Goal: Task Accomplishment & Management: Complete application form

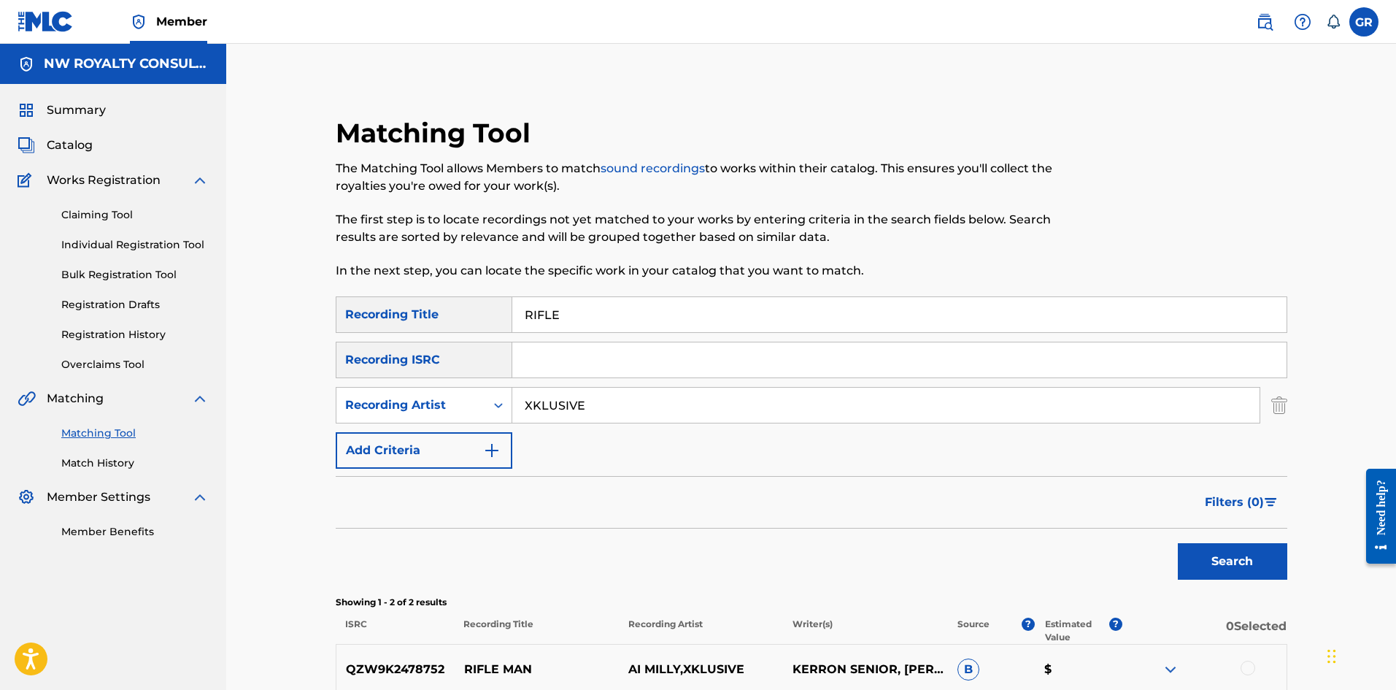
drag, startPoint x: 576, startPoint y: 315, endPoint x: 498, endPoint y: 313, distance: 78.1
click at [498, 313] on div "SearchWithCriteria27fef4ec-6d82-44e8-90b9-374fc9adf609 Recording Title RIFLE" at bounding box center [812, 314] width 952 height 36
paste input "BIG POP, [PERSON_NAME]"
type input "BIG POP, [PERSON_NAME]"
drag, startPoint x: 627, startPoint y: 404, endPoint x: 500, endPoint y: 404, distance: 127.0
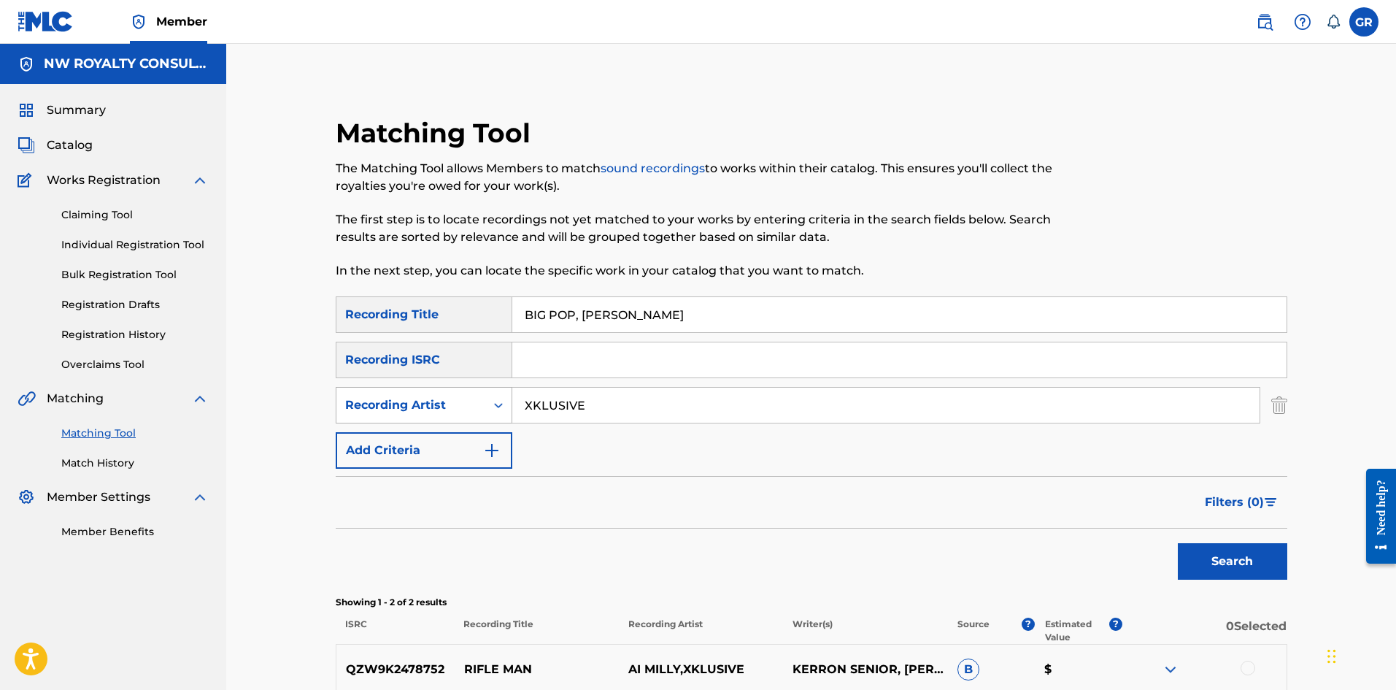
click at [500, 404] on div "SearchWithCriteria57d6f170-5795-4704-ad97-b683dd722c42 Recording Artist XKLUSIVE" at bounding box center [812, 405] width 952 height 36
paste input "BIG POP, [PERSON_NAME]"
type input "BIG POP, [PERSON_NAME]"
drag, startPoint x: 737, startPoint y: 316, endPoint x: 439, endPoint y: 316, distance: 297.8
click at [439, 316] on div "SearchWithCriteria27fef4ec-6d82-44e8-90b9-374fc9adf609 Recording Title BIG POP,…" at bounding box center [812, 314] width 952 height 36
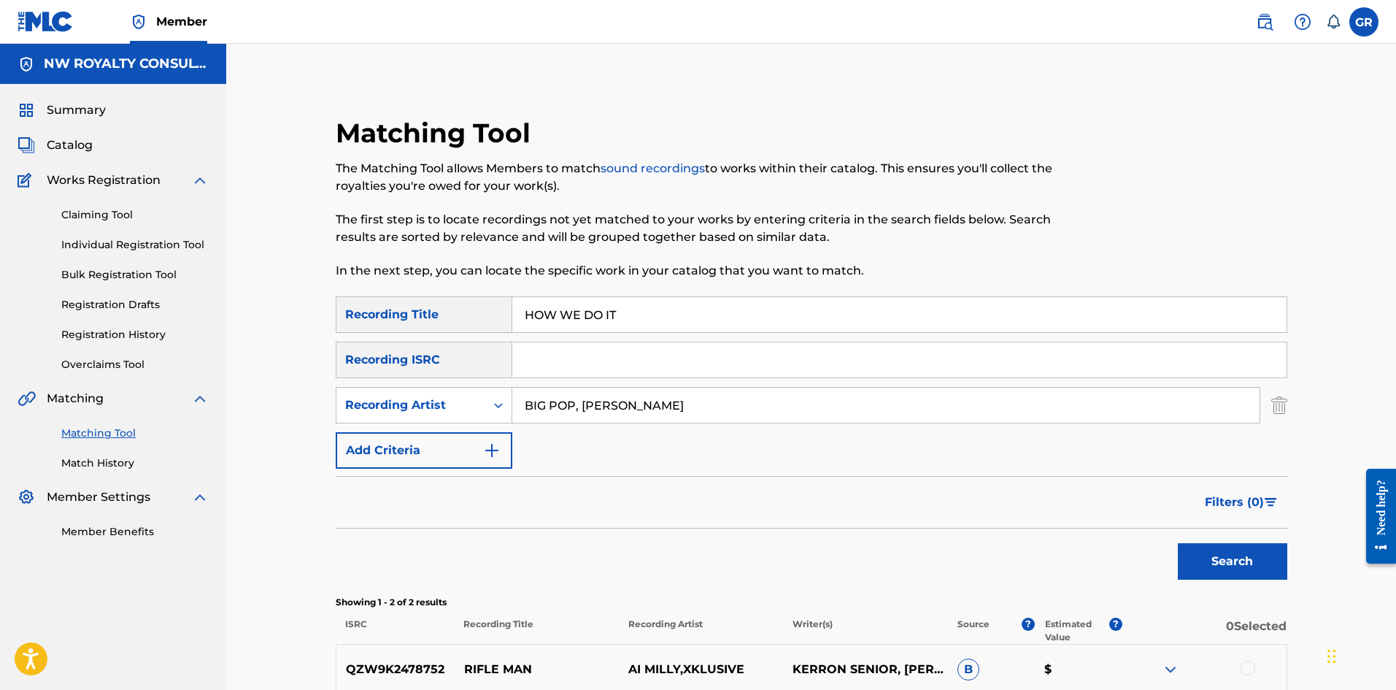
type input "HOW WE DO IT"
click at [1178, 543] on button "Search" at bounding box center [1232, 561] width 109 height 36
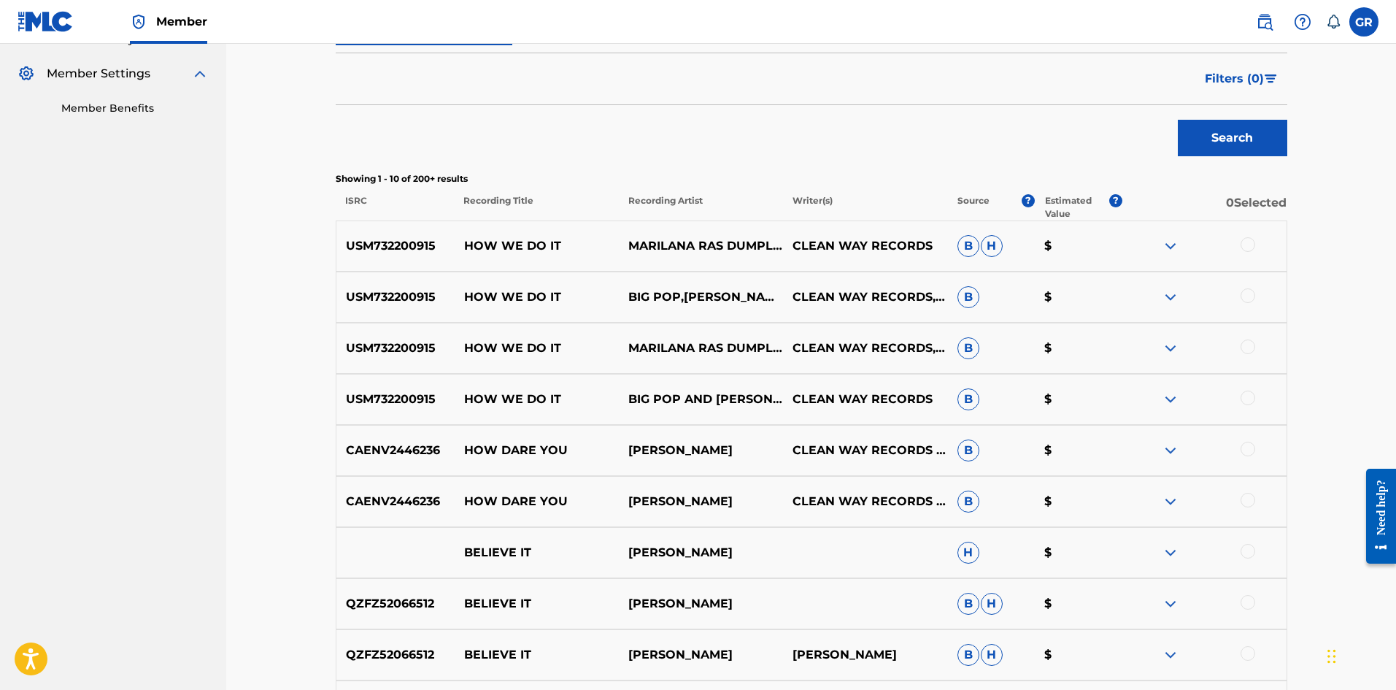
scroll to position [438, 0]
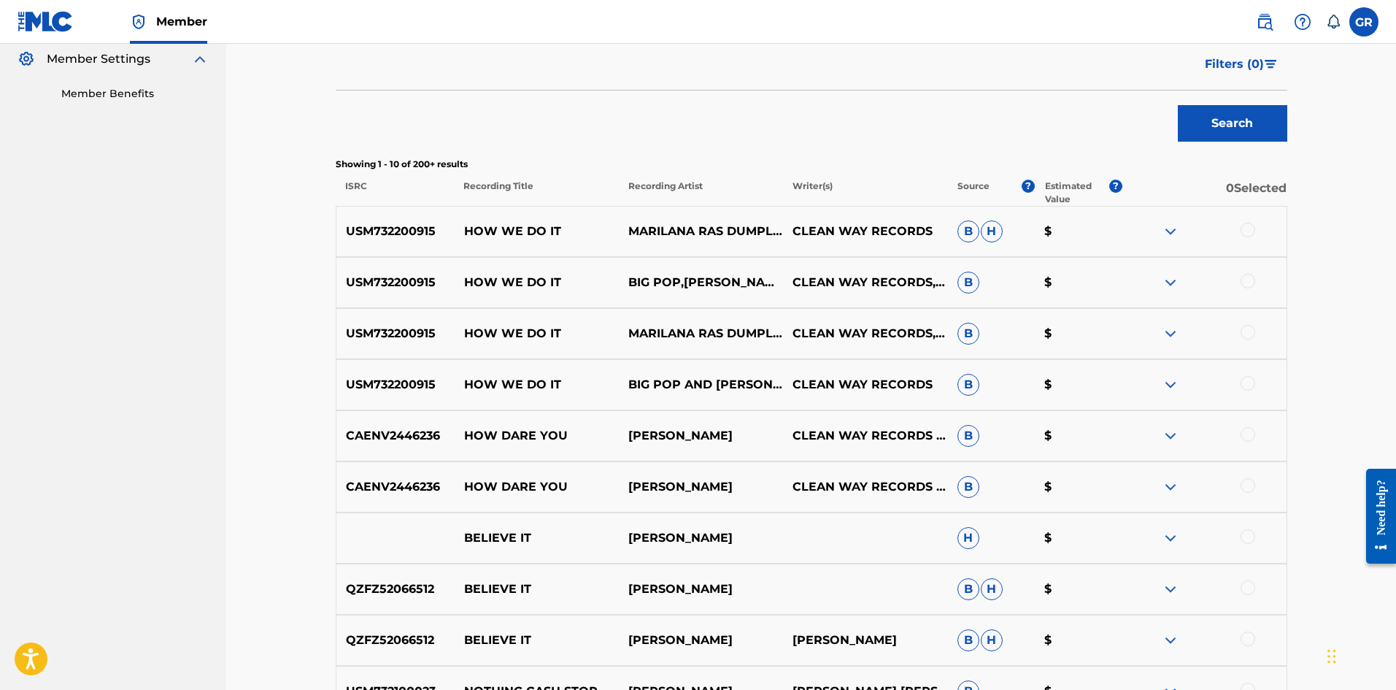
click at [393, 382] on p "USM732200915" at bounding box center [395, 385] width 118 height 18
copy p "USM732200915"
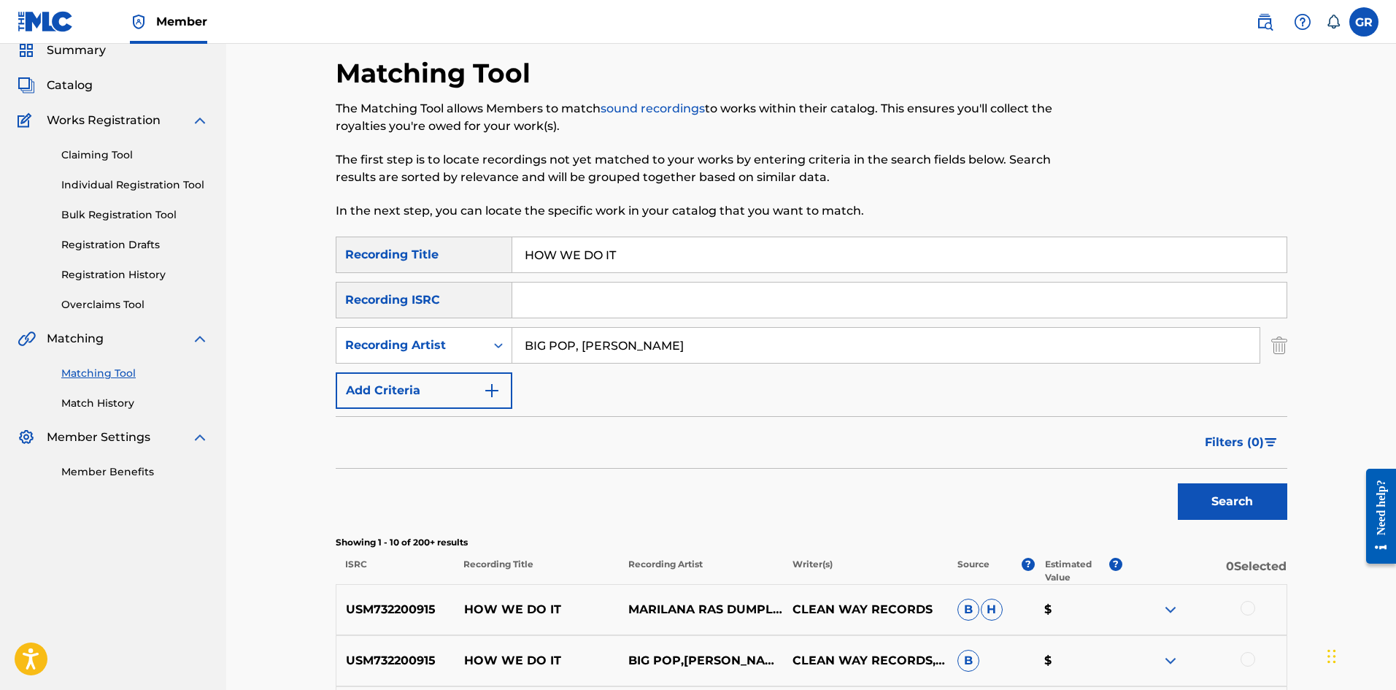
scroll to position [0, 0]
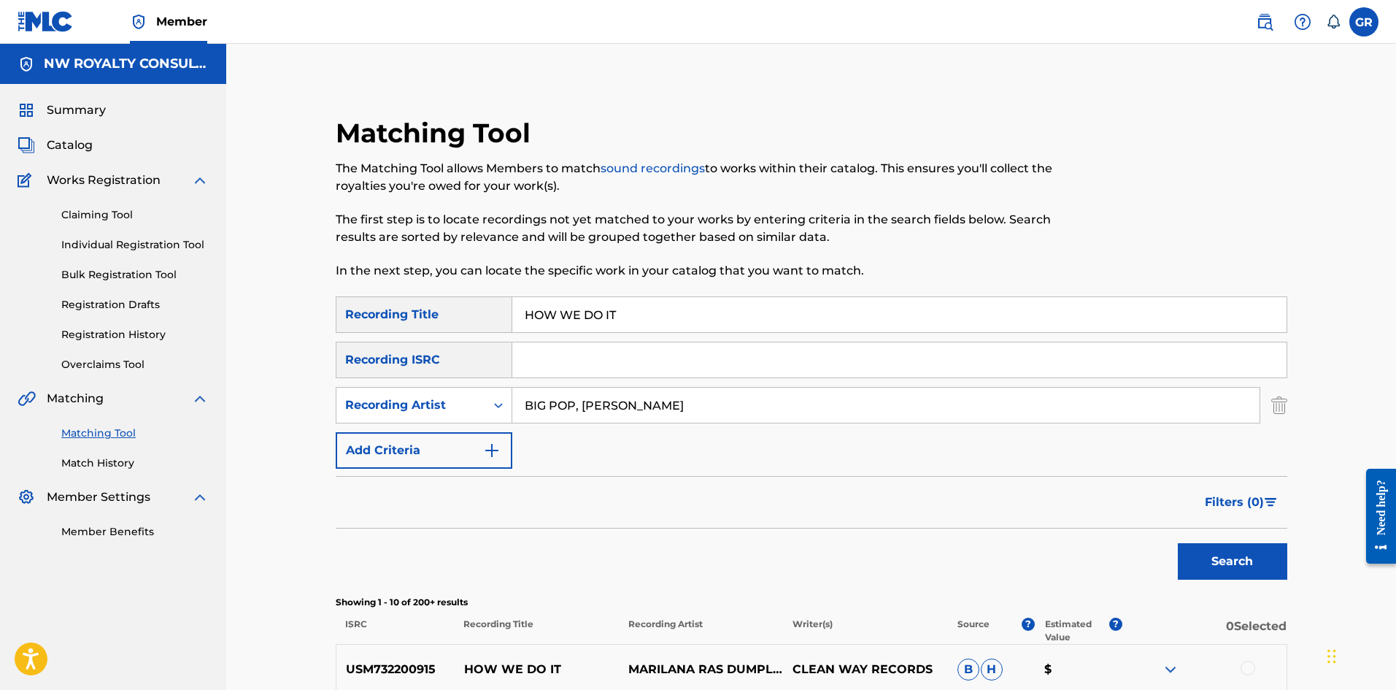
click at [99, 245] on link "Individual Registration Tool" at bounding box center [134, 244] width 147 height 15
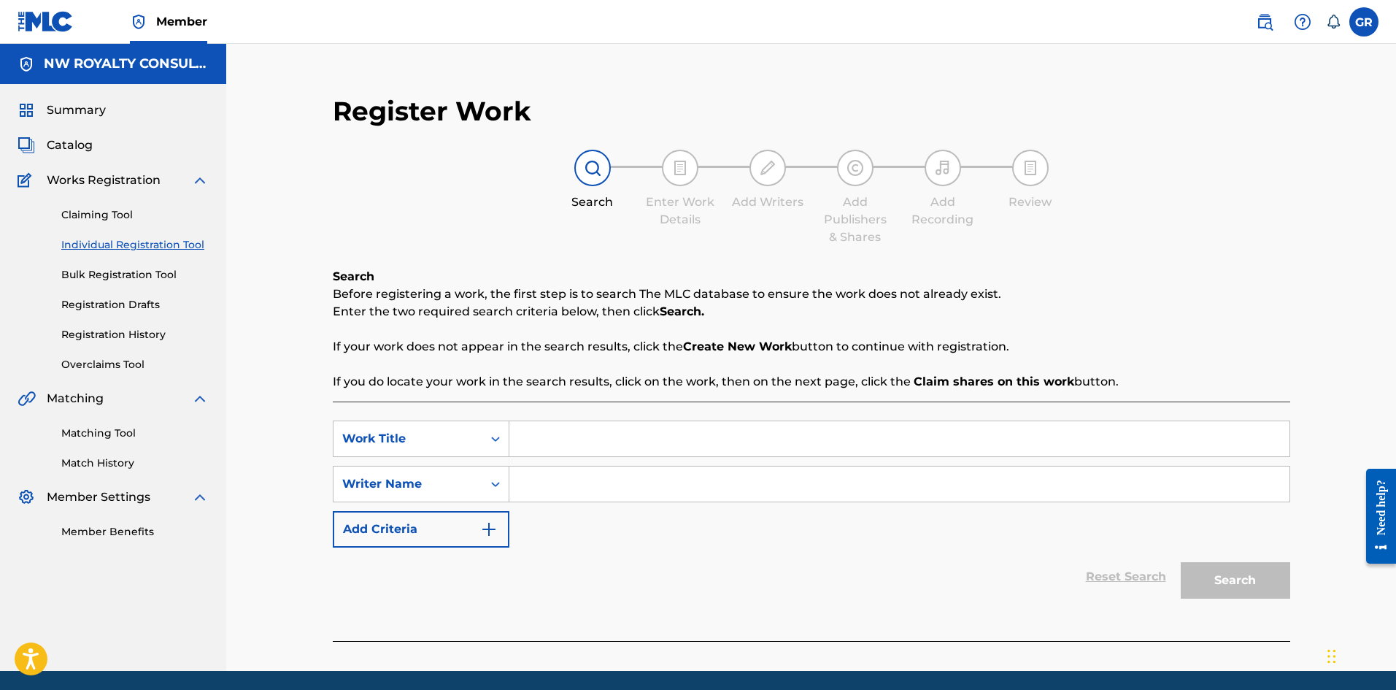
click at [558, 442] on input "Search Form" at bounding box center [899, 438] width 780 height 35
paste input "HOW WE DO IT"
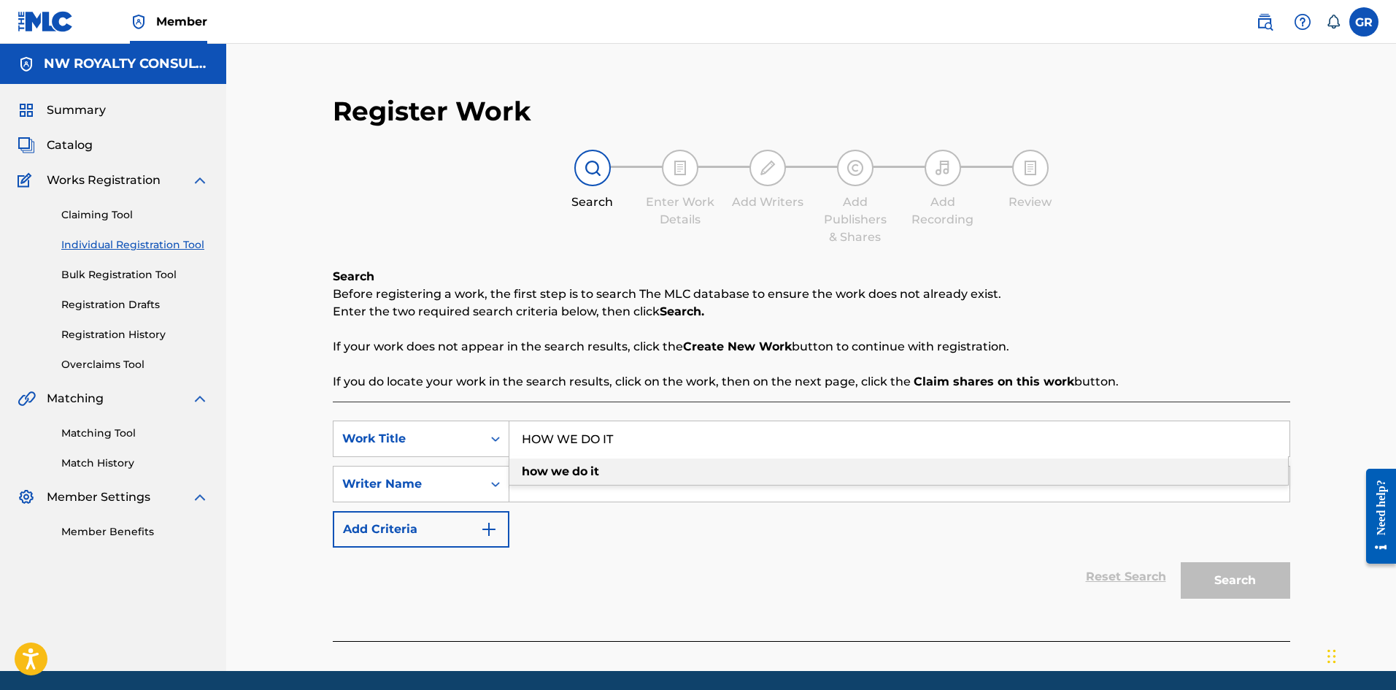
type input "HOW WE DO IT"
click at [255, 361] on div "Register Work Search Enter Work Details Add Writers Add Publishers & Shares Add…" at bounding box center [811, 357] width 1170 height 627
click at [548, 486] on input "Search Form" at bounding box center [899, 483] width 780 height 35
paste input "[PERSON_NAME] [PERSON_NAME]"
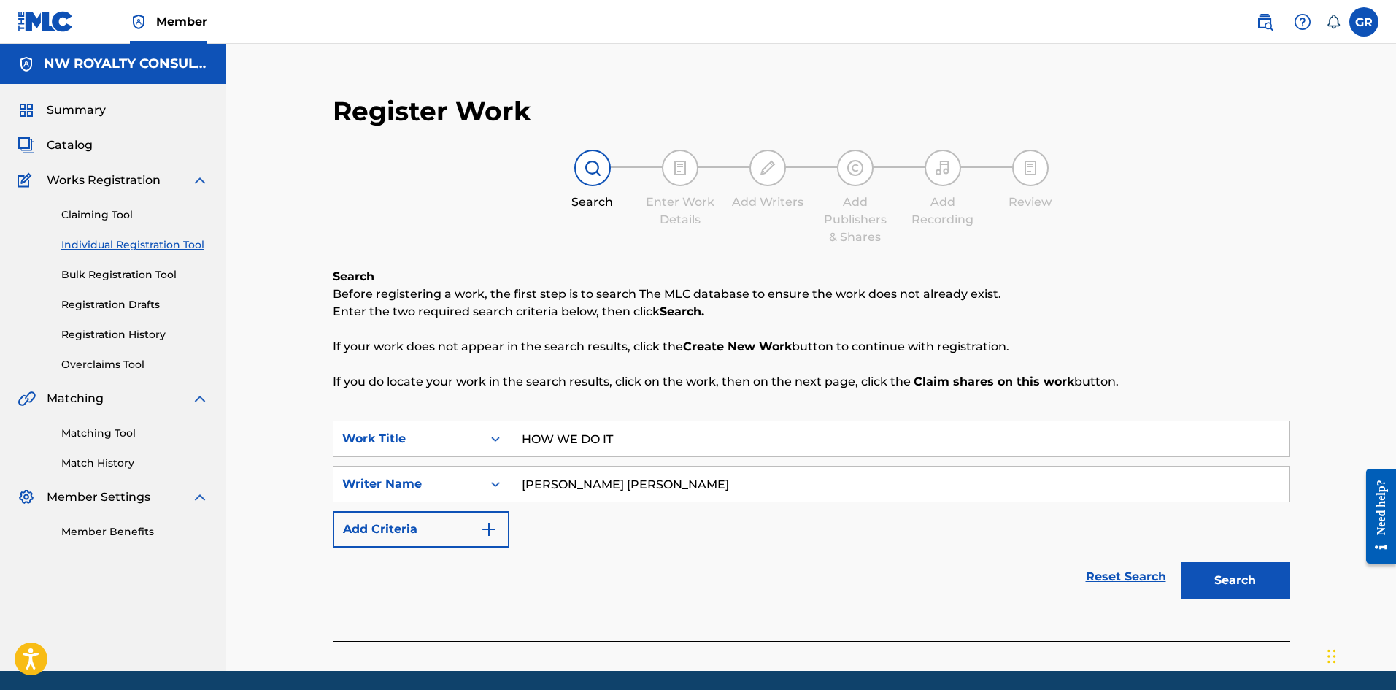
type input "[PERSON_NAME] [PERSON_NAME]"
click at [1218, 571] on button "Search" at bounding box center [1235, 580] width 109 height 36
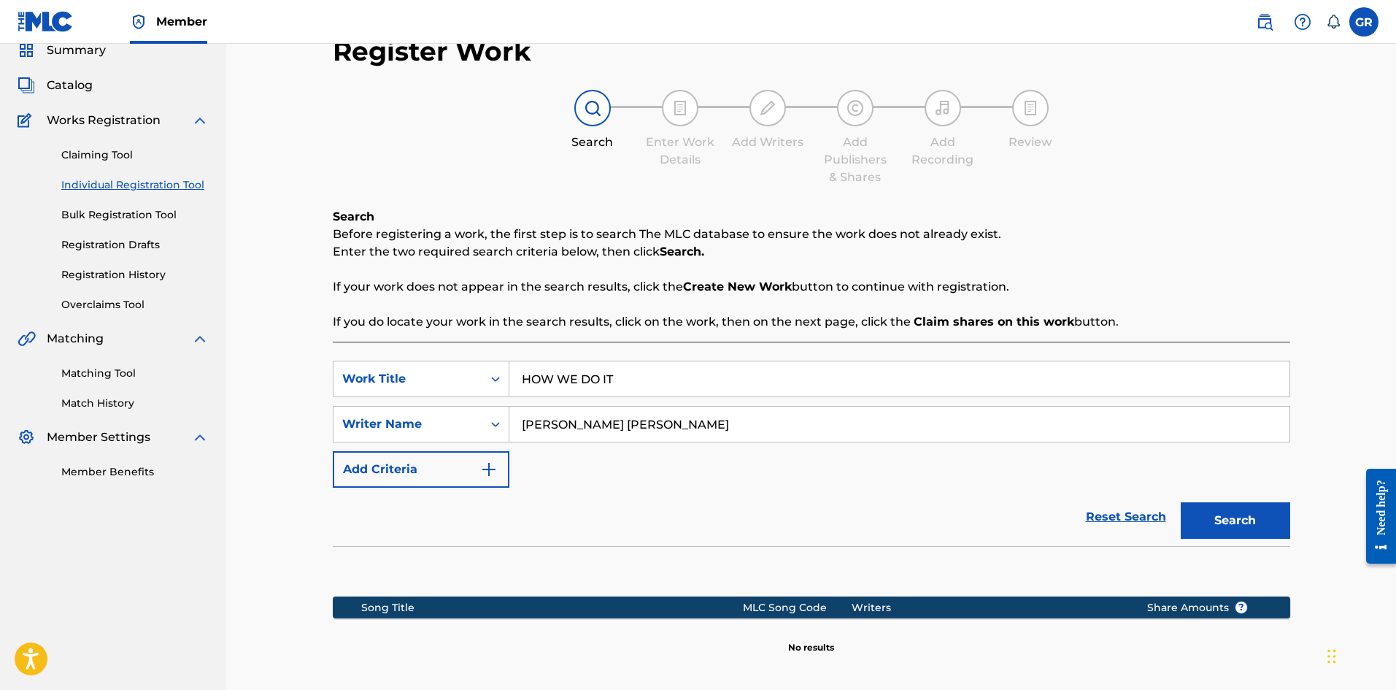
scroll to position [219, 0]
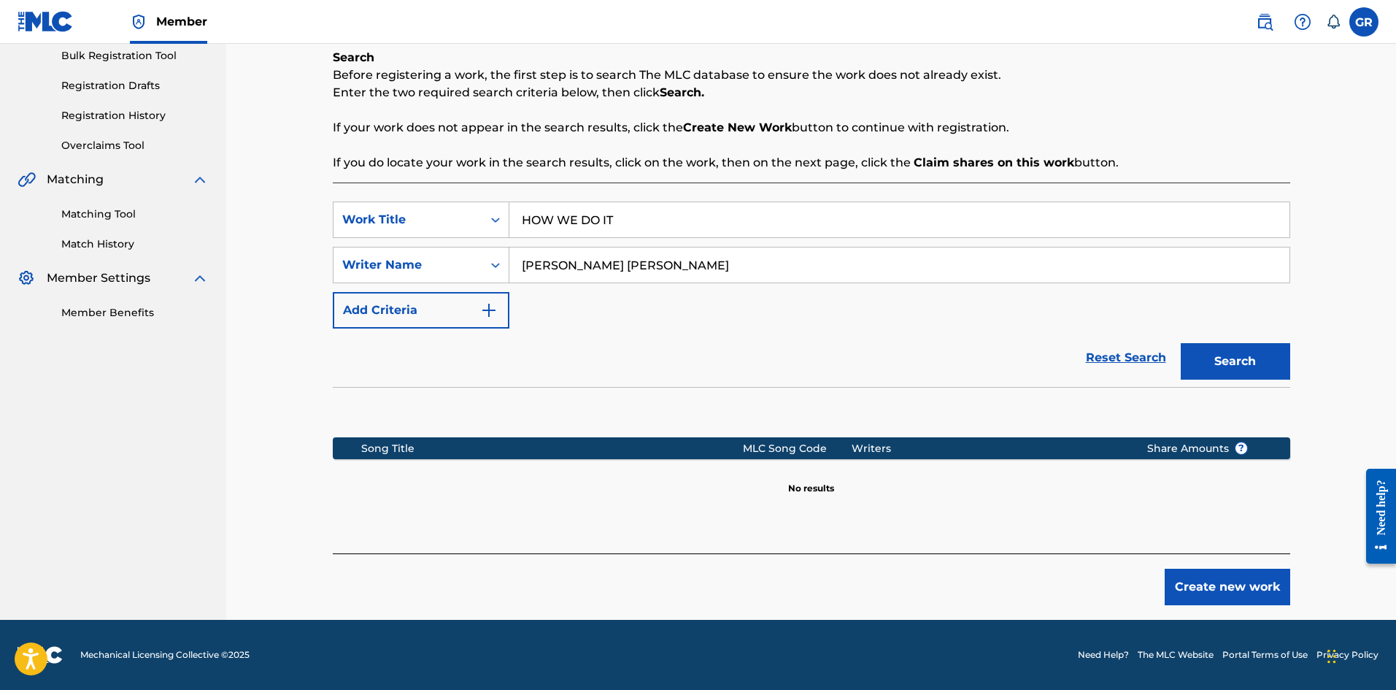
click at [1227, 582] on button "Create new work" at bounding box center [1228, 587] width 126 height 36
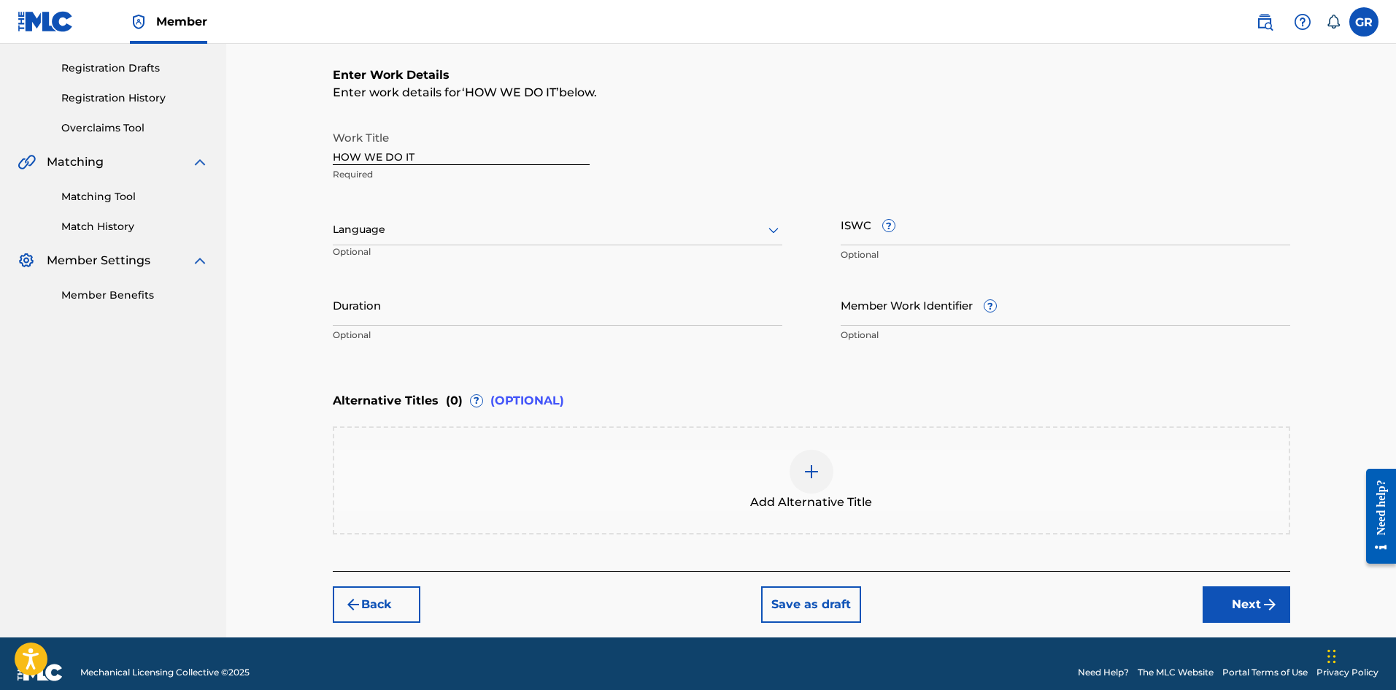
scroll to position [254, 0]
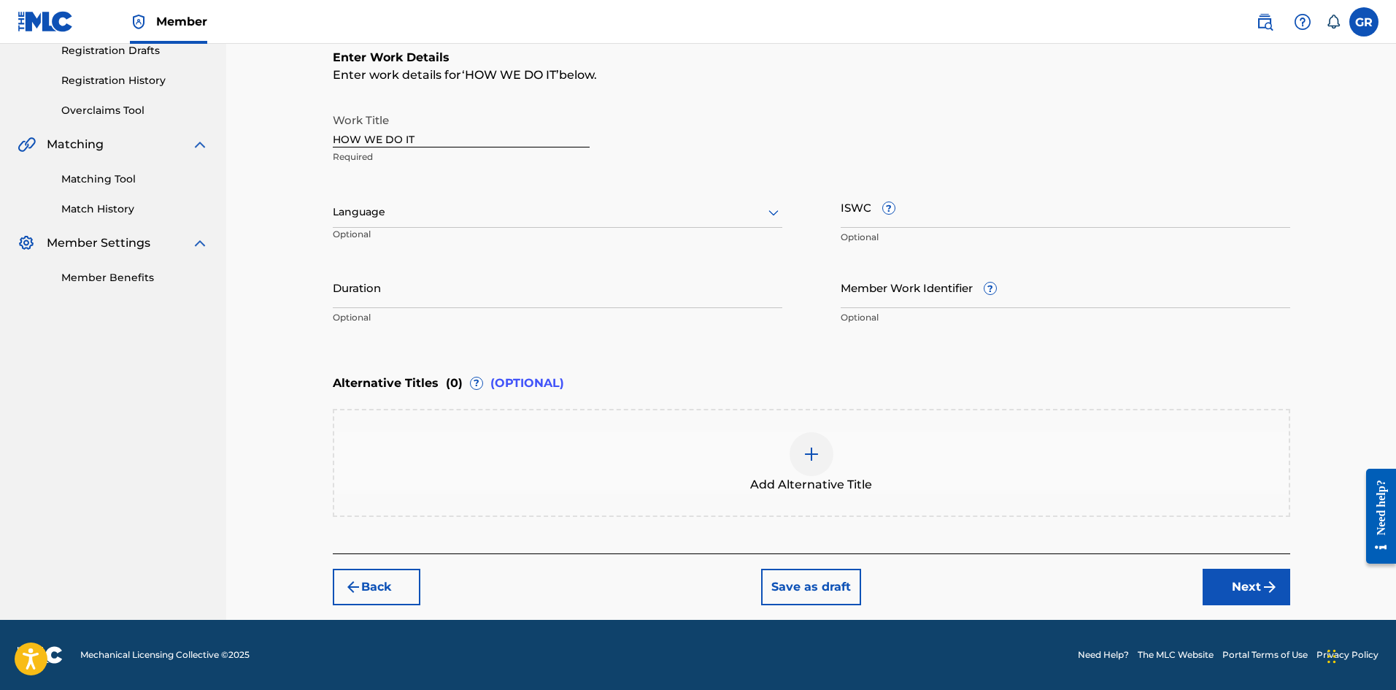
click at [914, 214] on input "ISWC ?" at bounding box center [1066, 207] width 450 height 42
paste input "T3336453006"
type input "T3336453006"
click at [1244, 582] on button "Next" at bounding box center [1247, 587] width 88 height 36
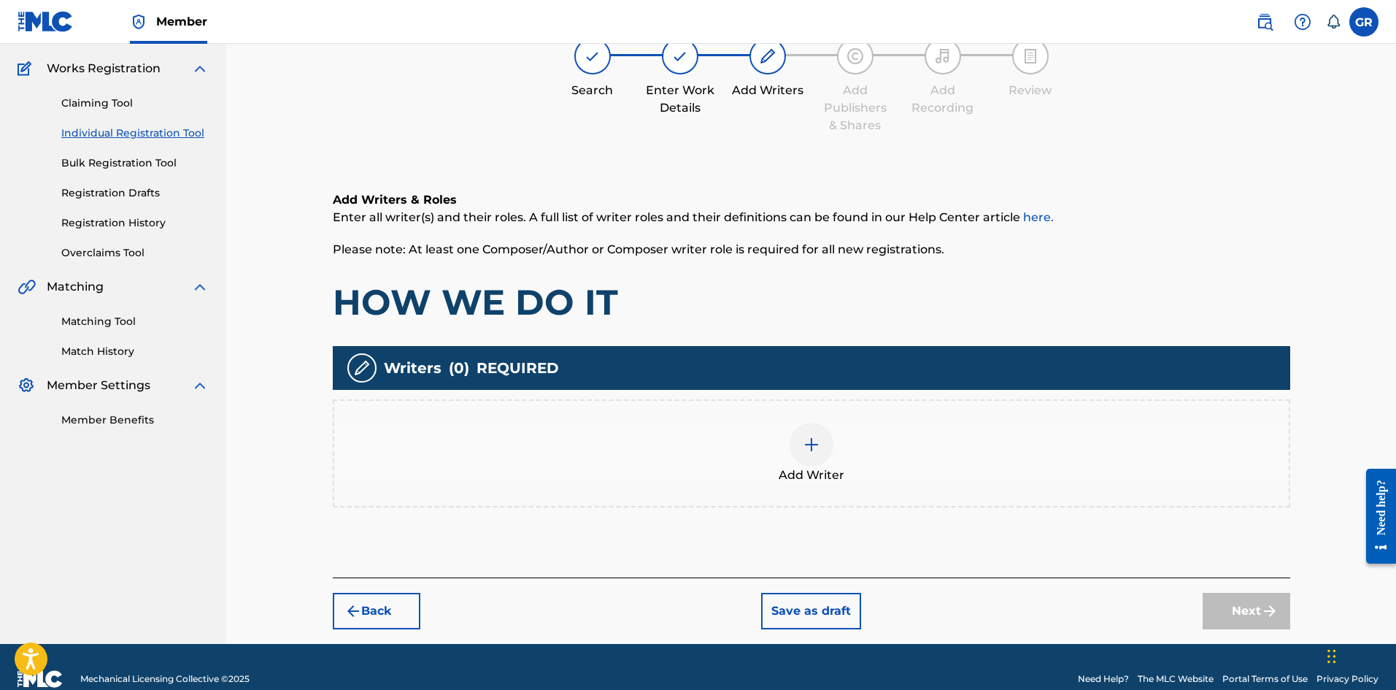
scroll to position [136, 0]
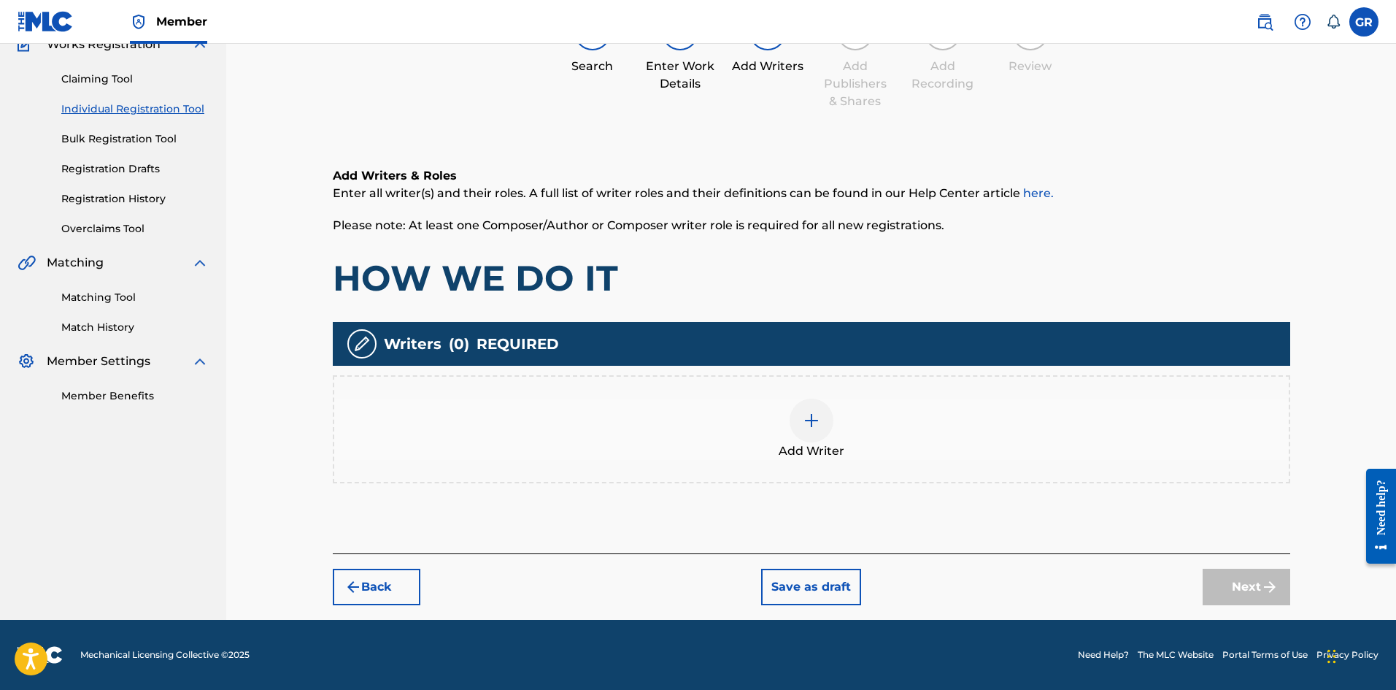
click at [812, 418] on img at bounding box center [812, 421] width 18 height 18
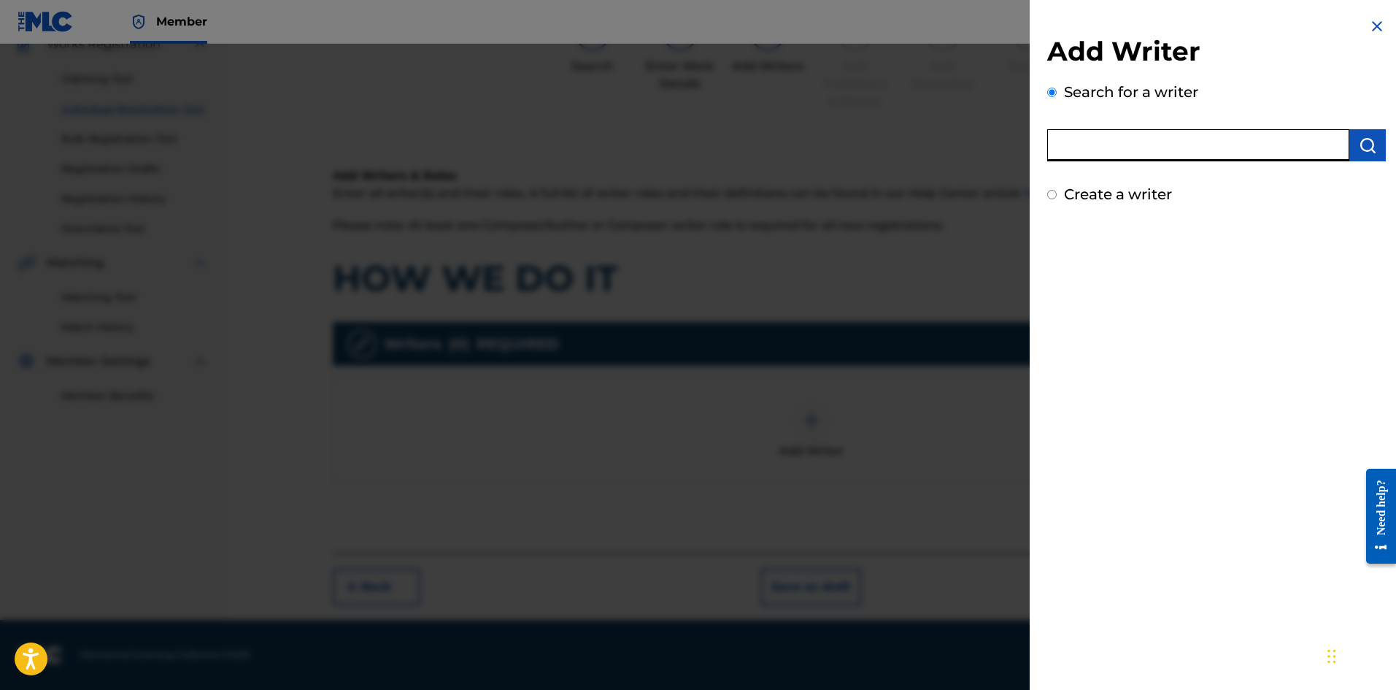
click at [1068, 139] on input "text" at bounding box center [1198, 145] width 302 height 32
paste input "T3336453006"
drag, startPoint x: 1184, startPoint y: 147, endPoint x: 1039, endPoint y: 143, distance: 145.3
click at [1039, 143] on div "Add Writer Search for a writer T3336453006 Create a writer" at bounding box center [1217, 111] width 374 height 223
paste input "[PERSON_NAME] [PERSON_NAME]"
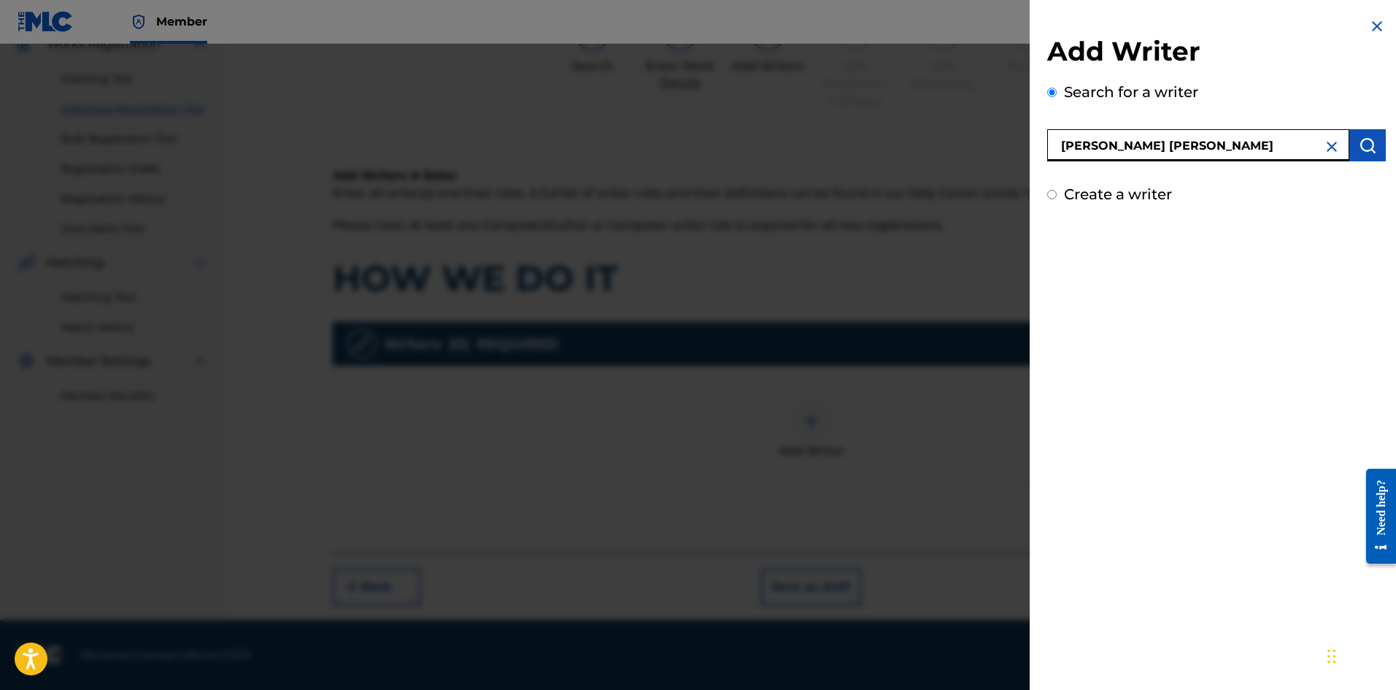
type input "[PERSON_NAME] [PERSON_NAME]"
click at [1363, 140] on img "submit" at bounding box center [1368, 145] width 18 height 18
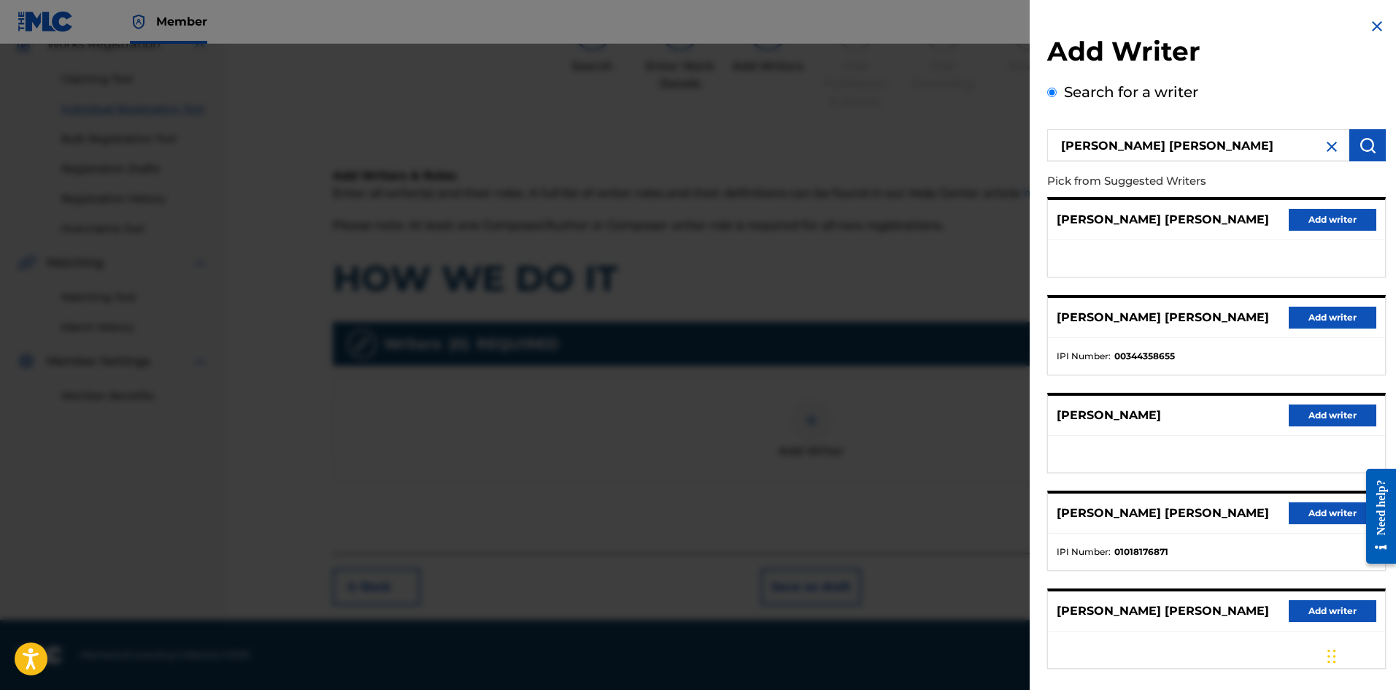
click at [1307, 509] on button "Add writer" at bounding box center [1333, 513] width 88 height 22
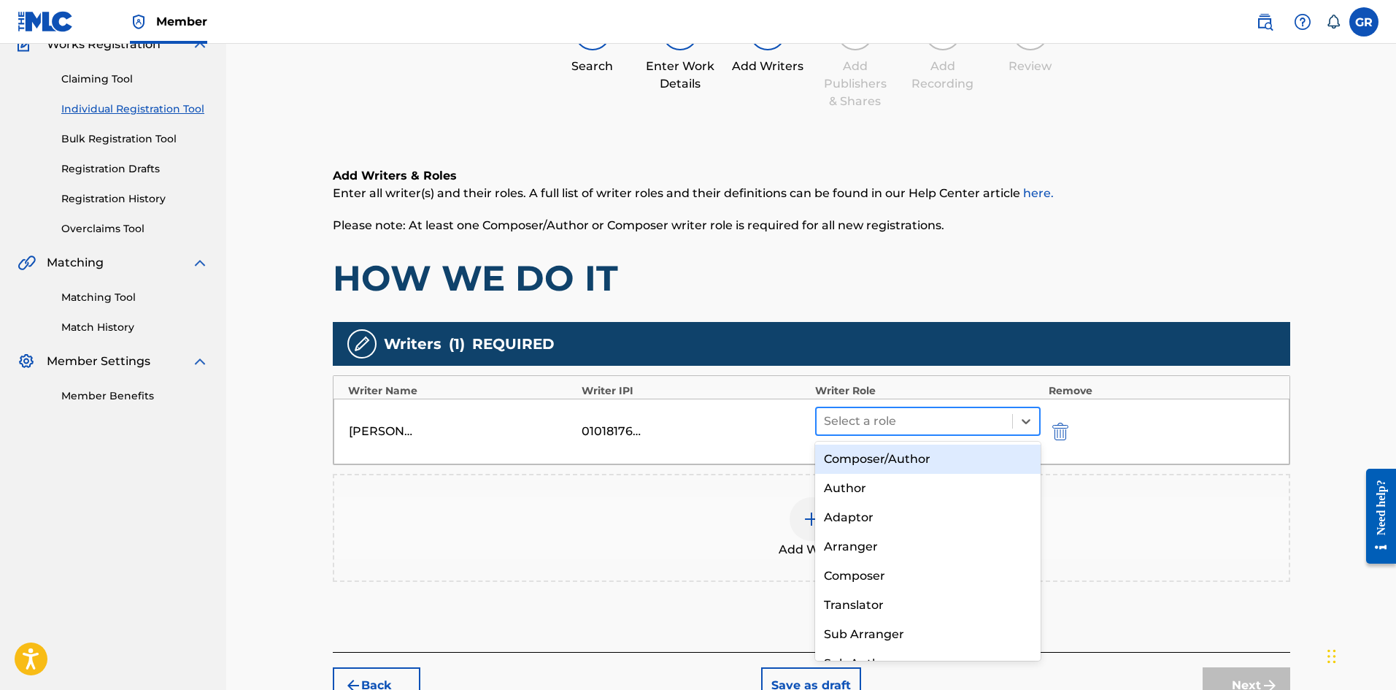
click at [901, 422] on div at bounding box center [915, 421] width 182 height 20
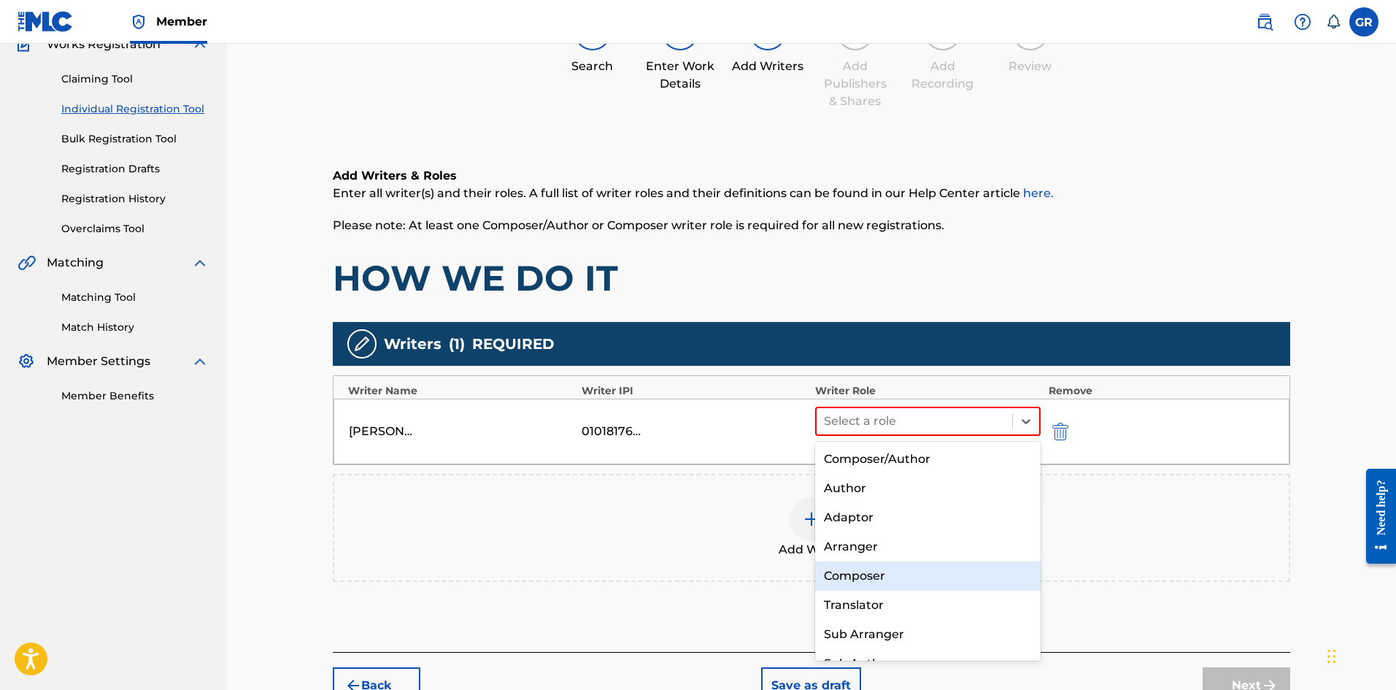
click at [866, 572] on div "Composer" at bounding box center [928, 575] width 226 height 29
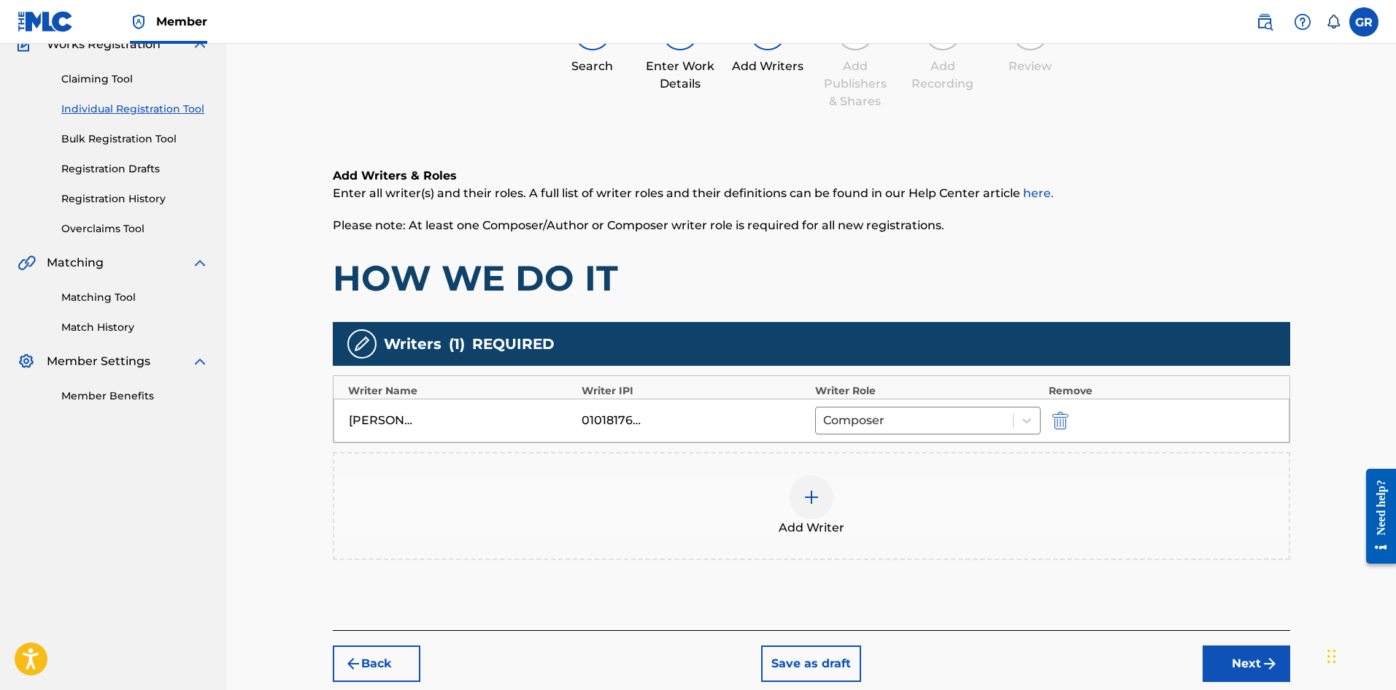
click at [820, 495] on img at bounding box center [812, 497] width 18 height 18
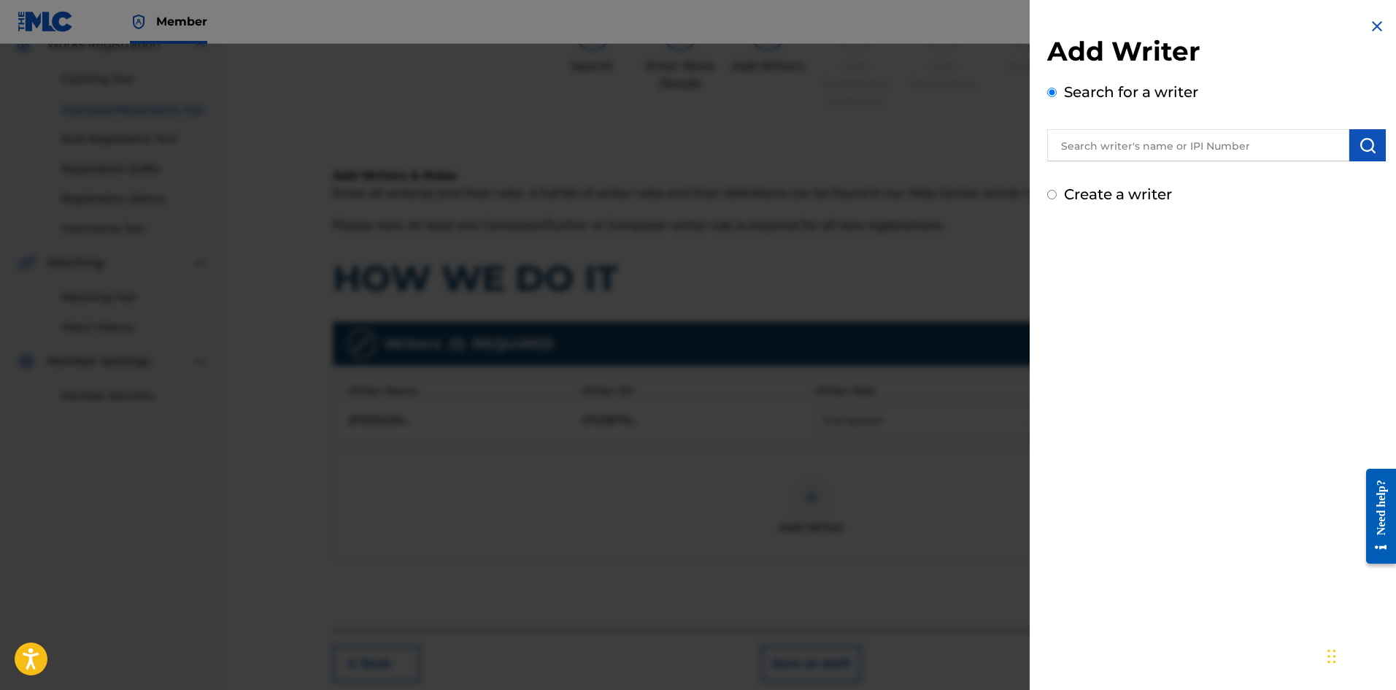
click at [1076, 148] on input "text" at bounding box center [1198, 145] width 302 height 32
paste input "[PERSON_NAME] [PERSON_NAME]"
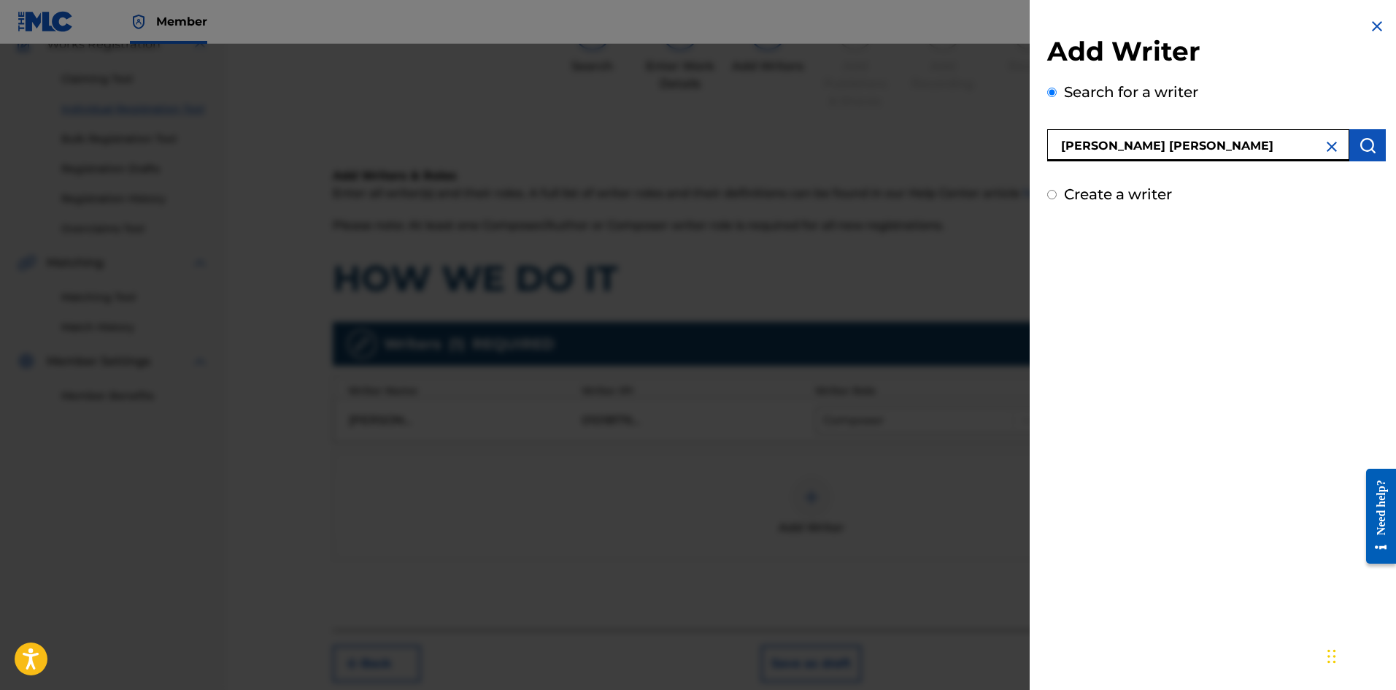
type input "[PERSON_NAME] [PERSON_NAME]"
click at [1363, 142] on img "submit" at bounding box center [1368, 145] width 18 height 18
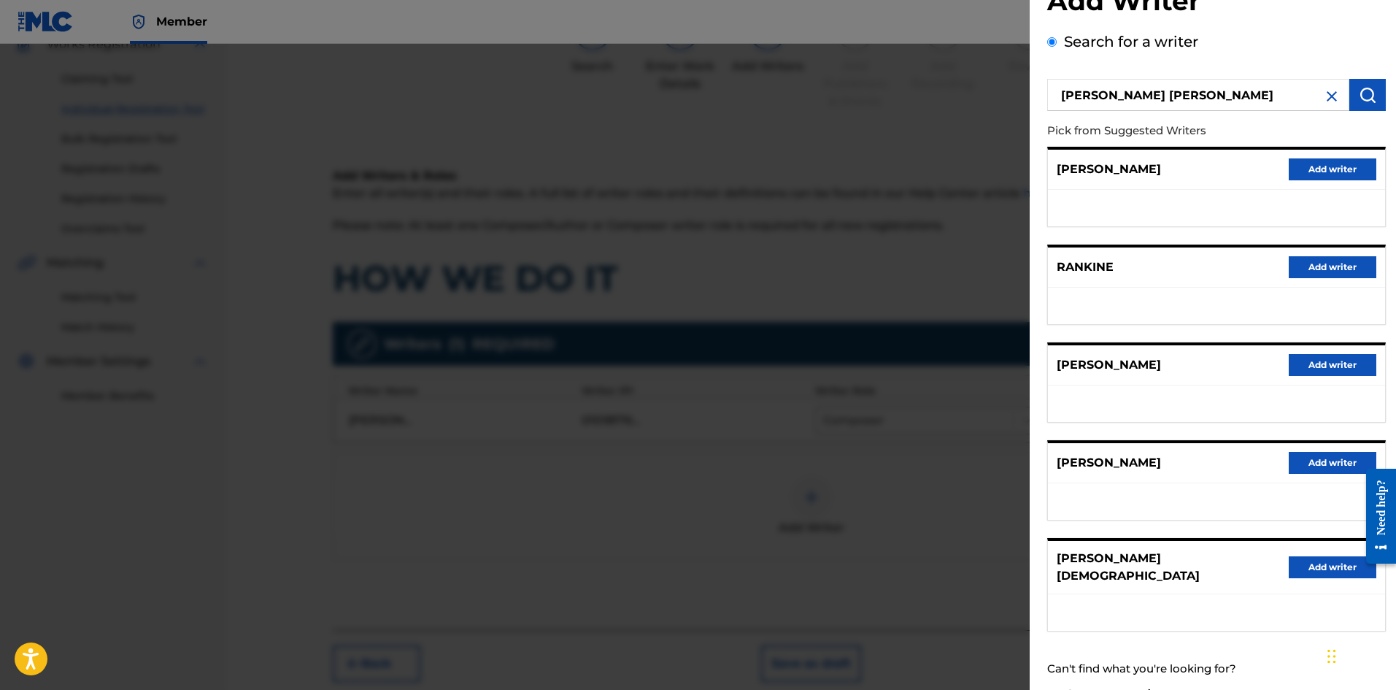
scroll to position [71, 0]
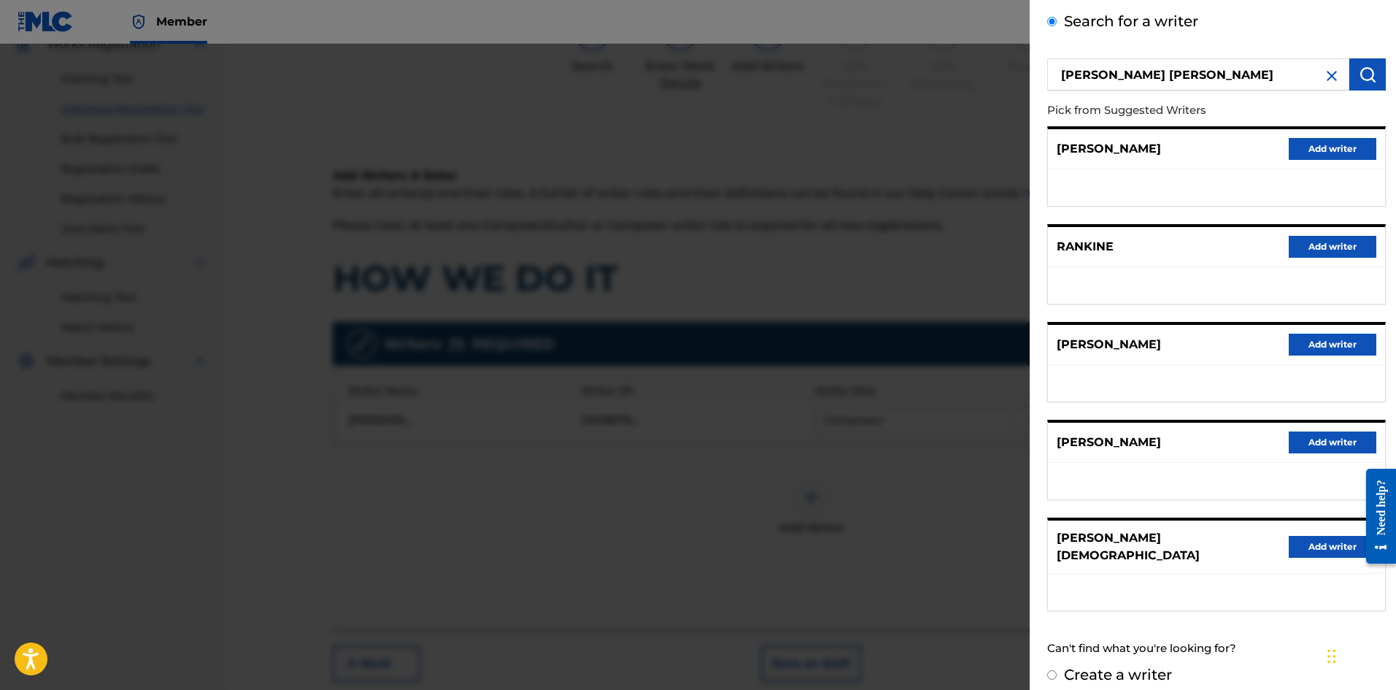
click at [1050, 670] on input "Create a writer" at bounding box center [1051, 674] width 9 height 9
radio input "false"
radio input "true"
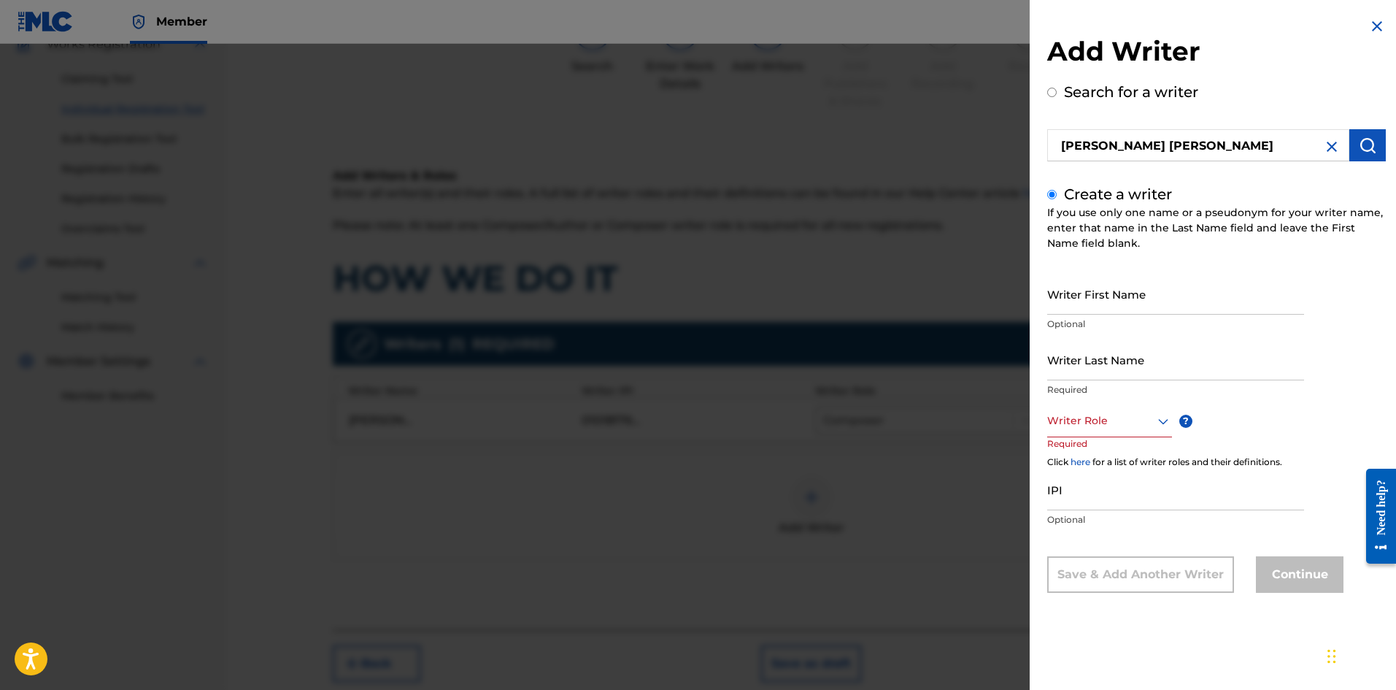
click at [1085, 295] on input "Writer First Name" at bounding box center [1175, 294] width 257 height 42
paste input "[PERSON_NAME] [PERSON_NAME]"
type input "[PERSON_NAME] [PERSON_NAME]"
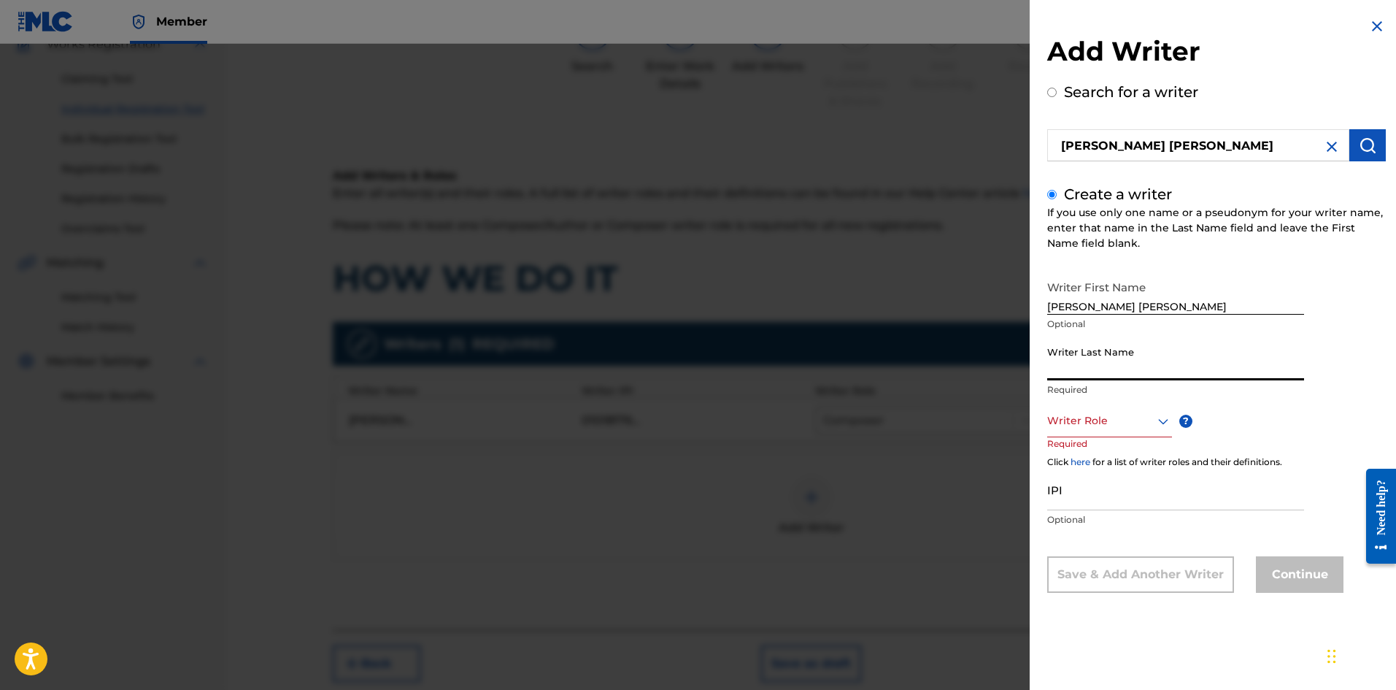
click at [1079, 359] on input "Writer Last Name" at bounding box center [1175, 360] width 257 height 42
paste input "[PERSON_NAME] [PERSON_NAME]"
type input "[PERSON_NAME] [PERSON_NAME]"
drag, startPoint x: 1138, startPoint y: 305, endPoint x: 1227, endPoint y: 302, distance: 89.8
click at [1227, 302] on input "[PERSON_NAME] [PERSON_NAME]" at bounding box center [1175, 294] width 257 height 42
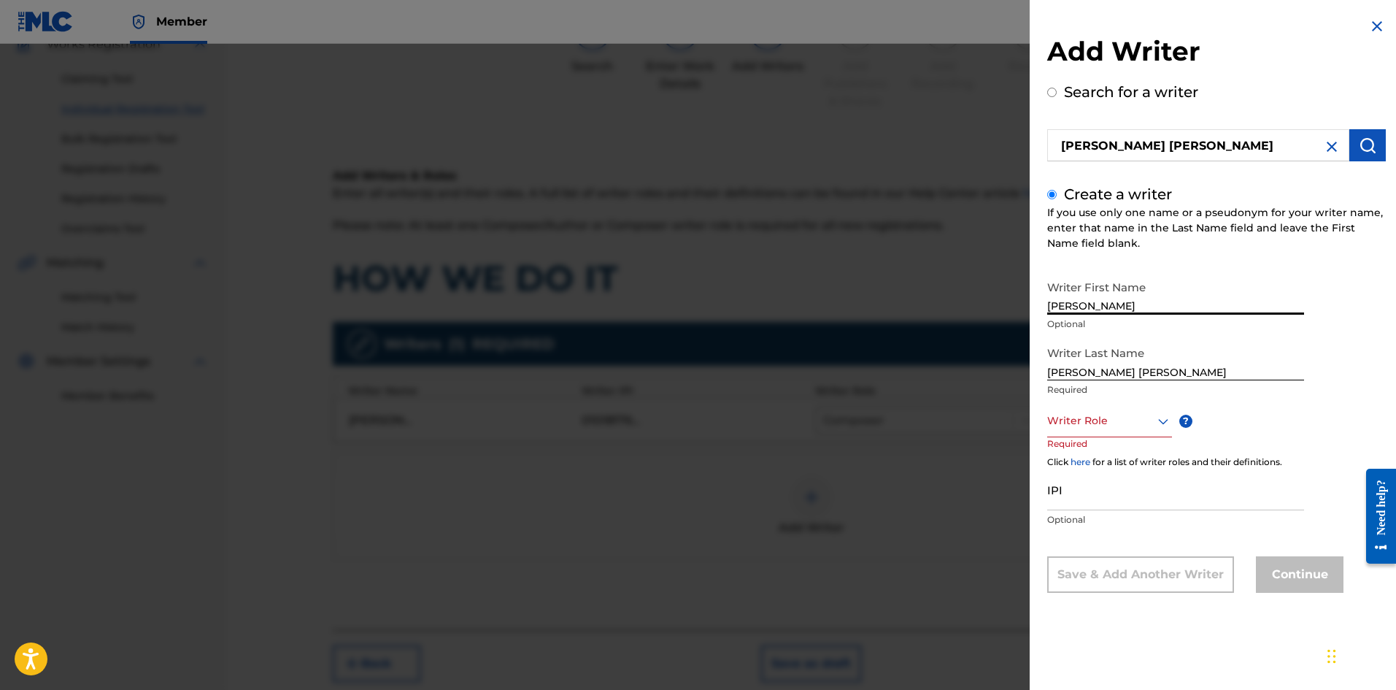
type input "[PERSON_NAME]"
drag, startPoint x: 1138, startPoint y: 369, endPoint x: 1006, endPoint y: 374, distance: 132.2
click at [1006, 374] on div "Add Writer Search for a writer [PERSON_NAME] [PERSON_NAME] Create a writer If y…" at bounding box center [698, 367] width 1396 height 646
type input "RANKINE"
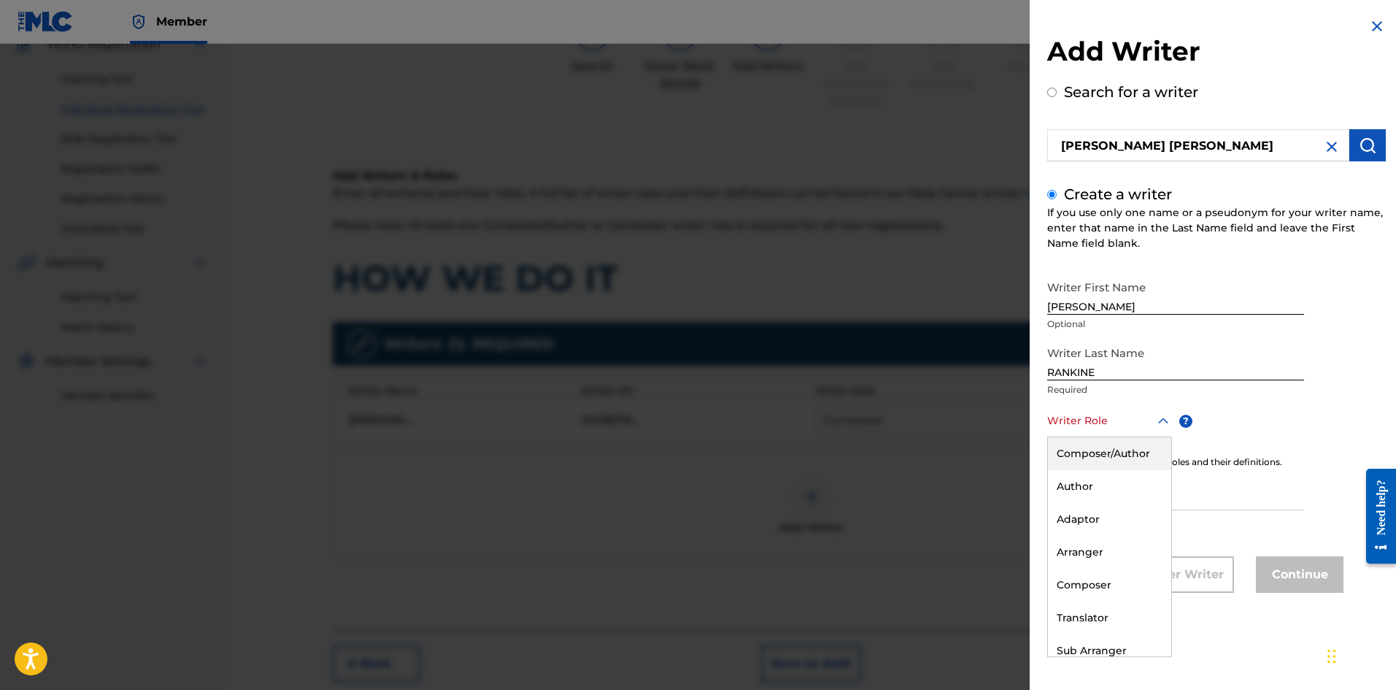
click at [1073, 421] on div at bounding box center [1109, 421] width 125 height 18
click at [1074, 452] on div "Composer/Author" at bounding box center [1109, 453] width 123 height 33
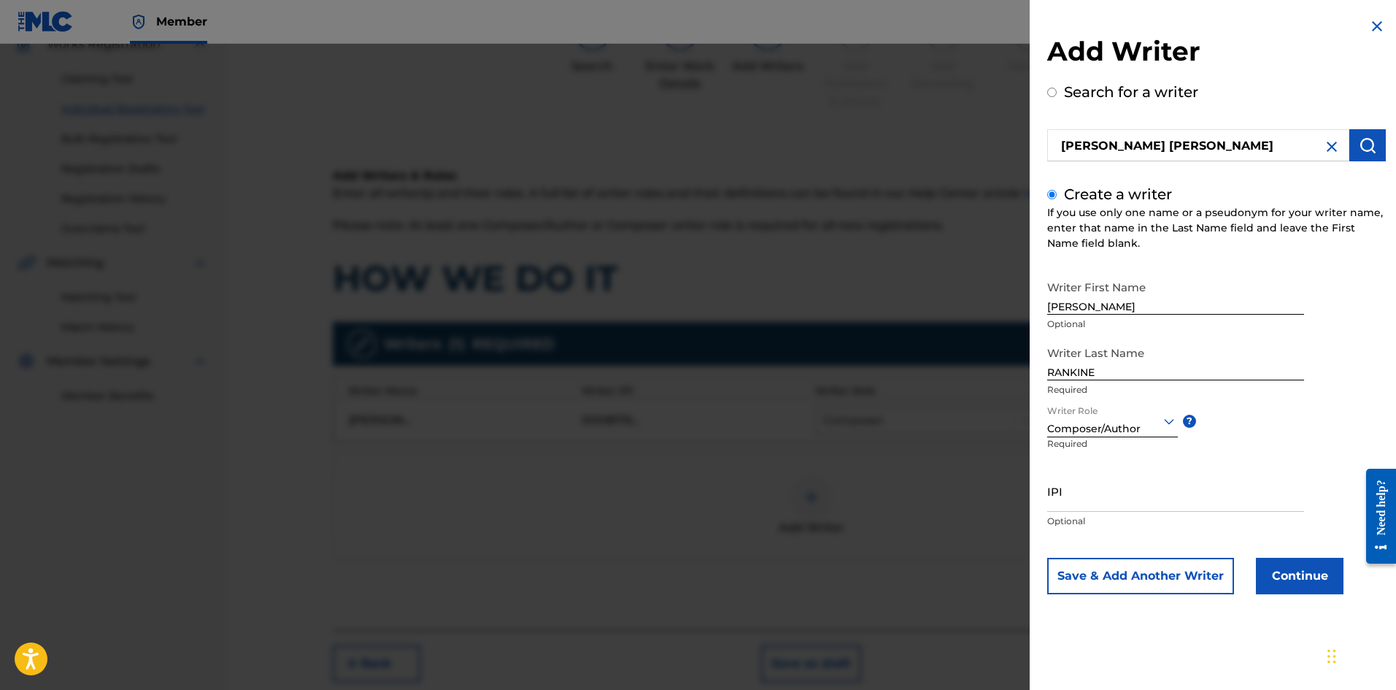
click at [1105, 498] on input "IPI" at bounding box center [1175, 491] width 257 height 42
paste input "520367970"
type input "520367970"
click at [1311, 575] on button "Continue" at bounding box center [1300, 576] width 88 height 36
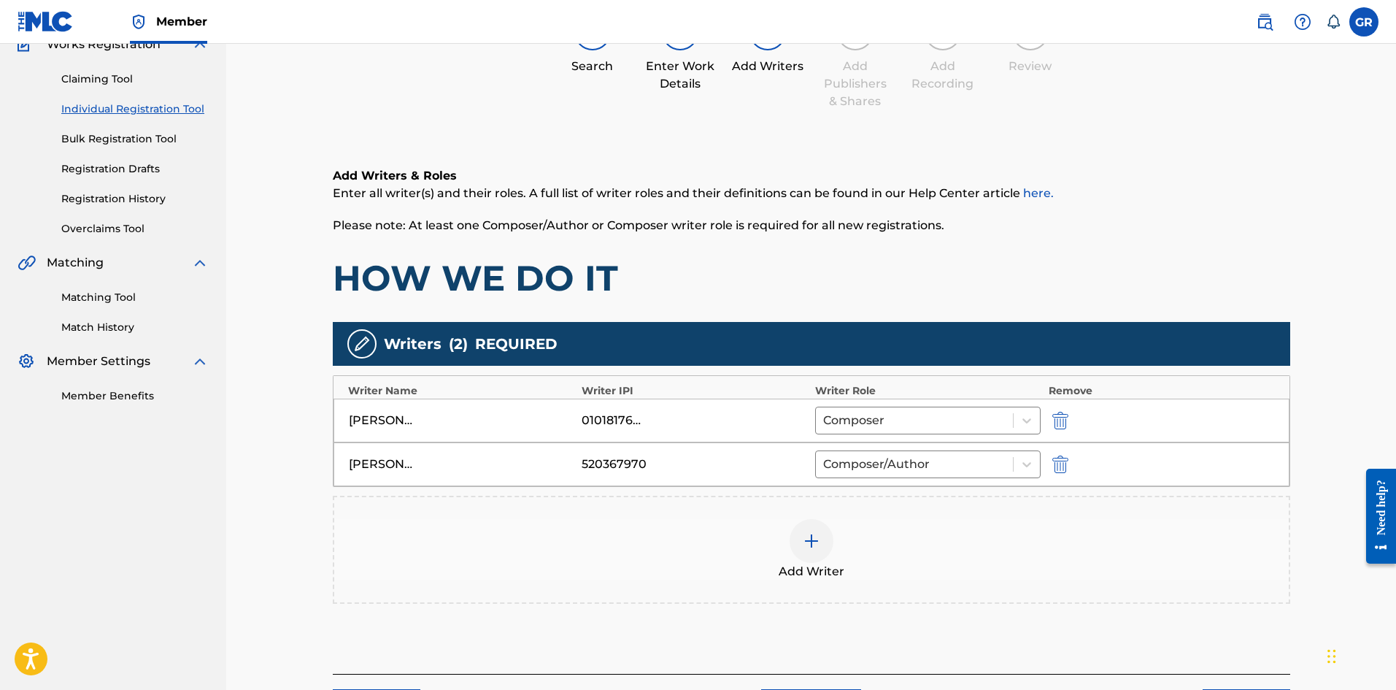
scroll to position [256, 0]
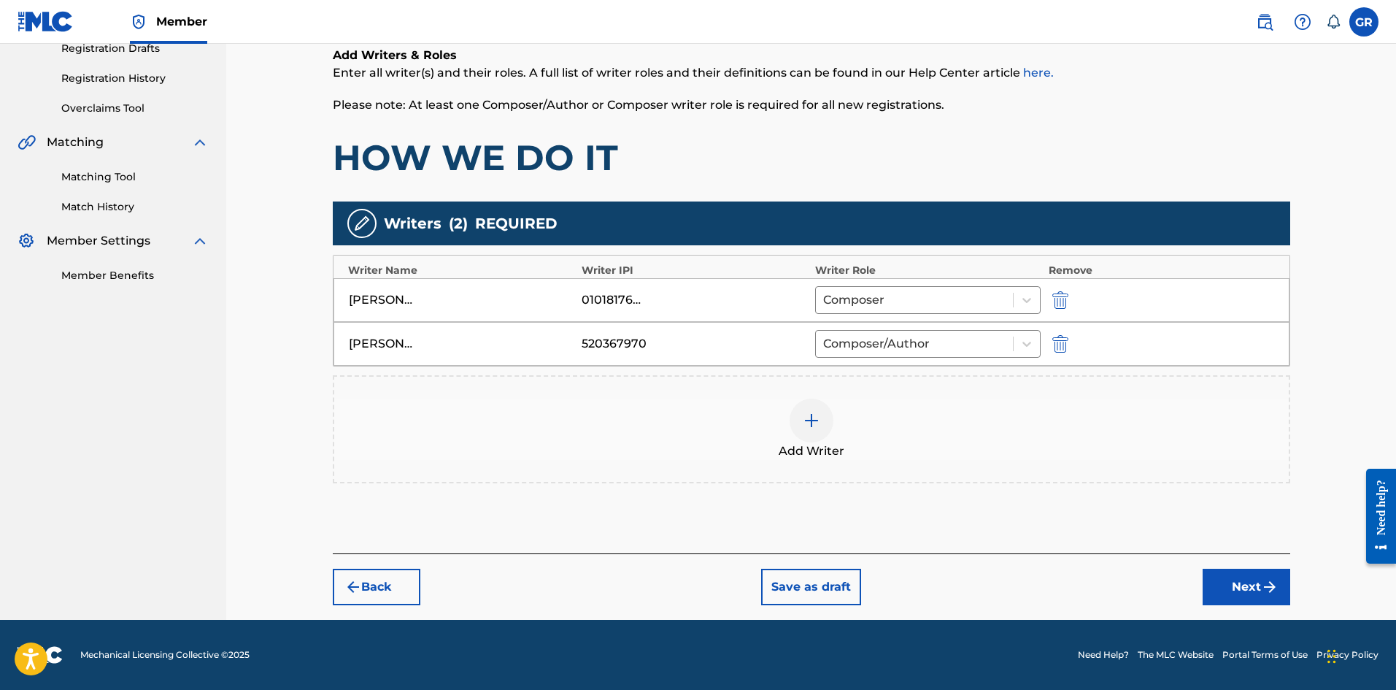
click at [1236, 579] on button "Next" at bounding box center [1247, 587] width 88 height 36
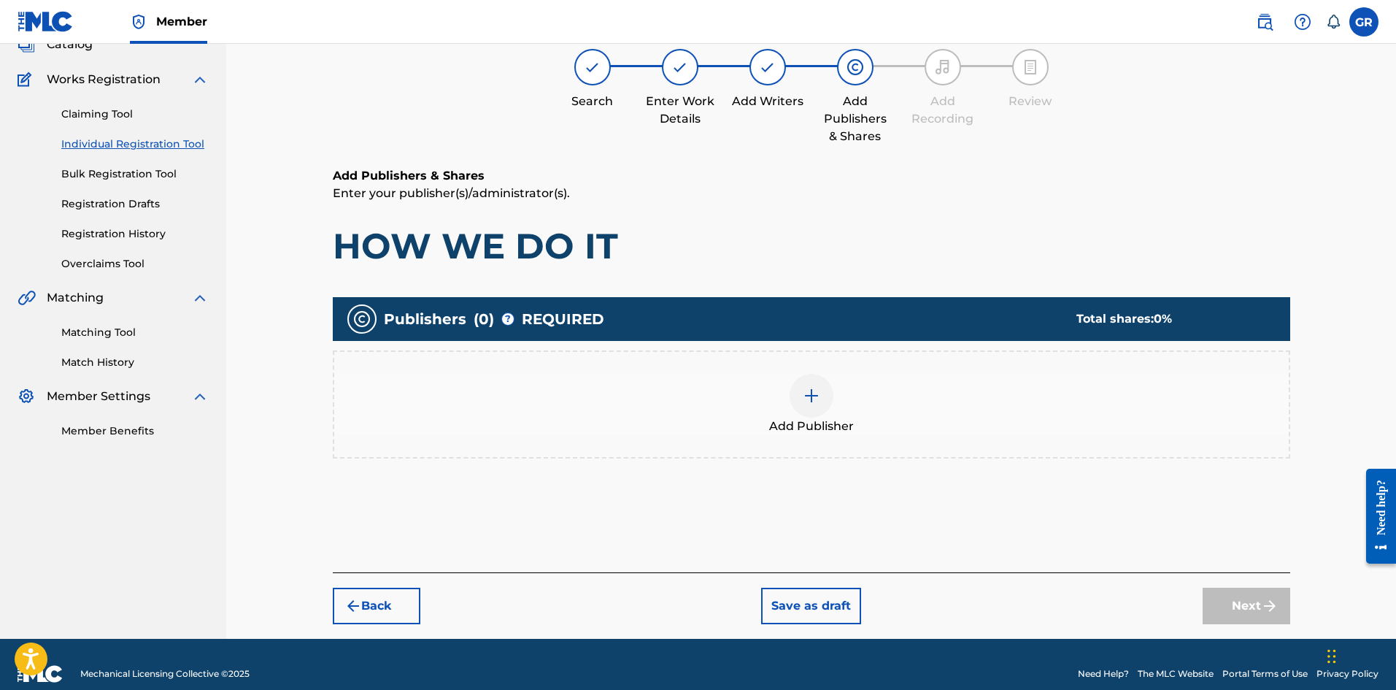
scroll to position [120, 0]
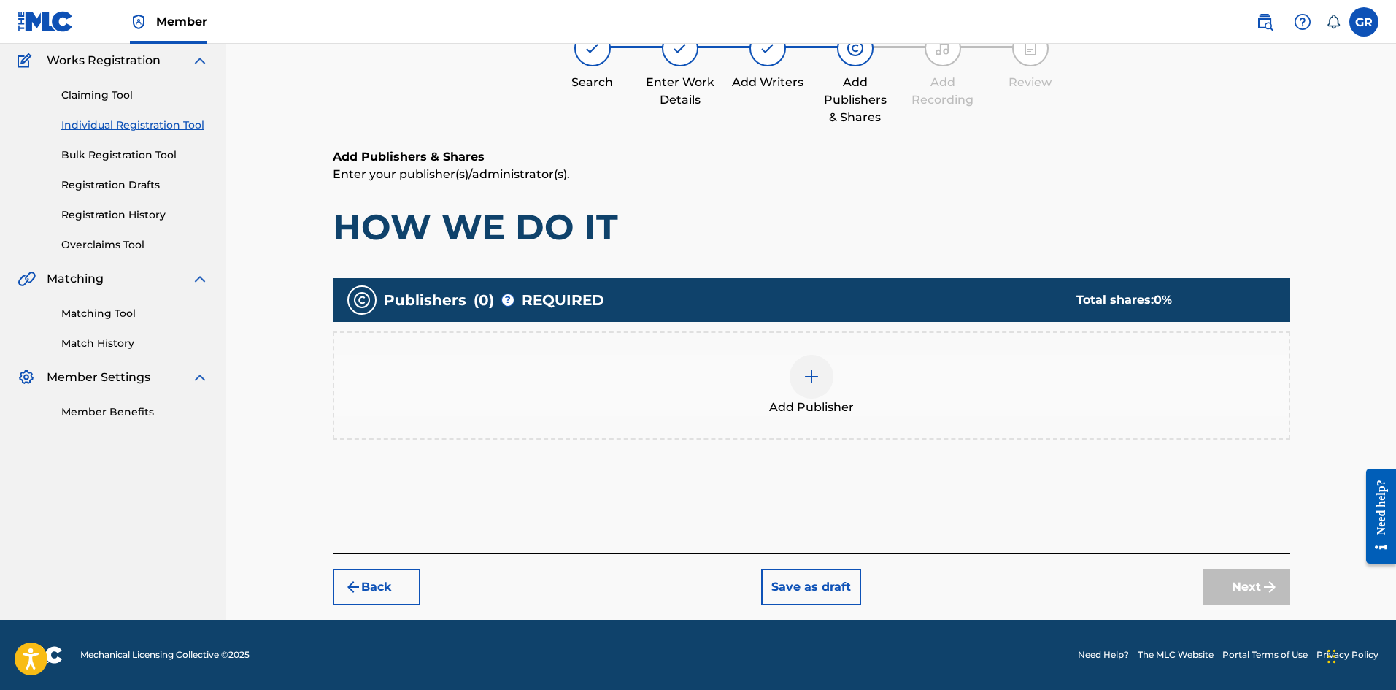
click at [806, 376] on img at bounding box center [812, 377] width 18 height 18
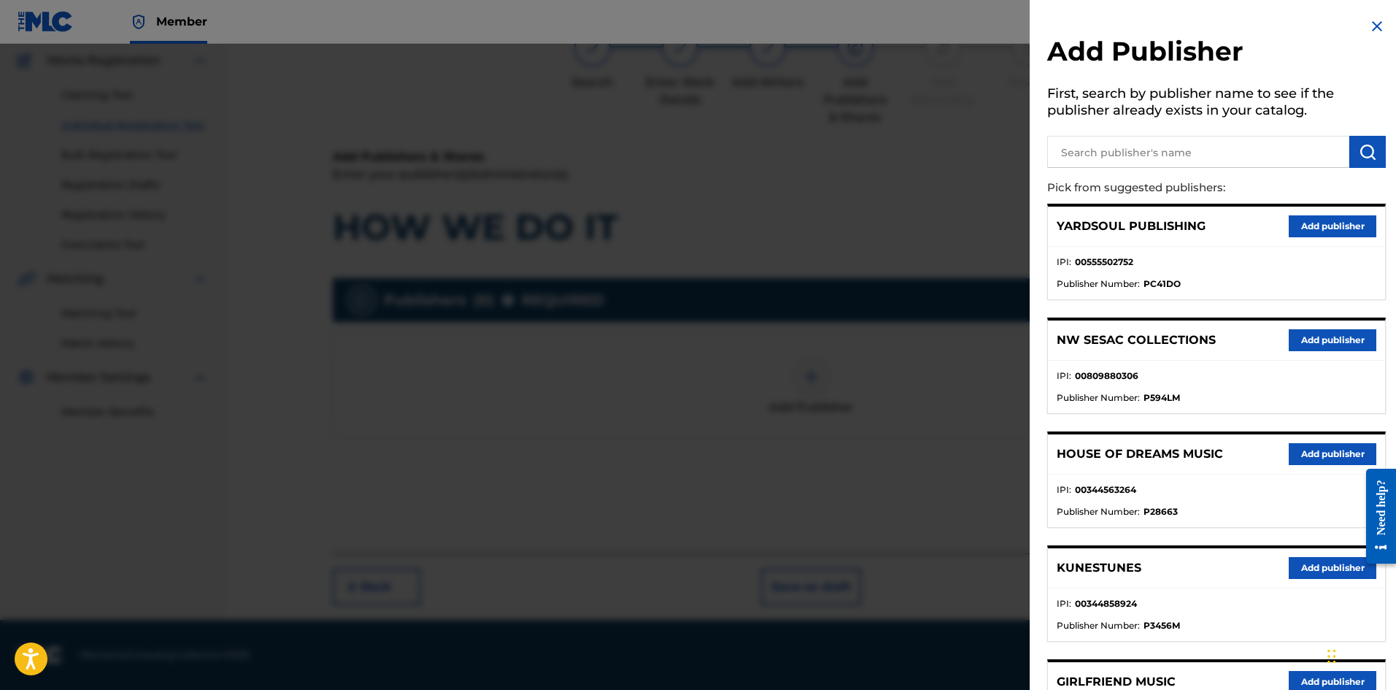
click at [1116, 150] on input "text" at bounding box center [1198, 152] width 302 height 32
type input "JACK"
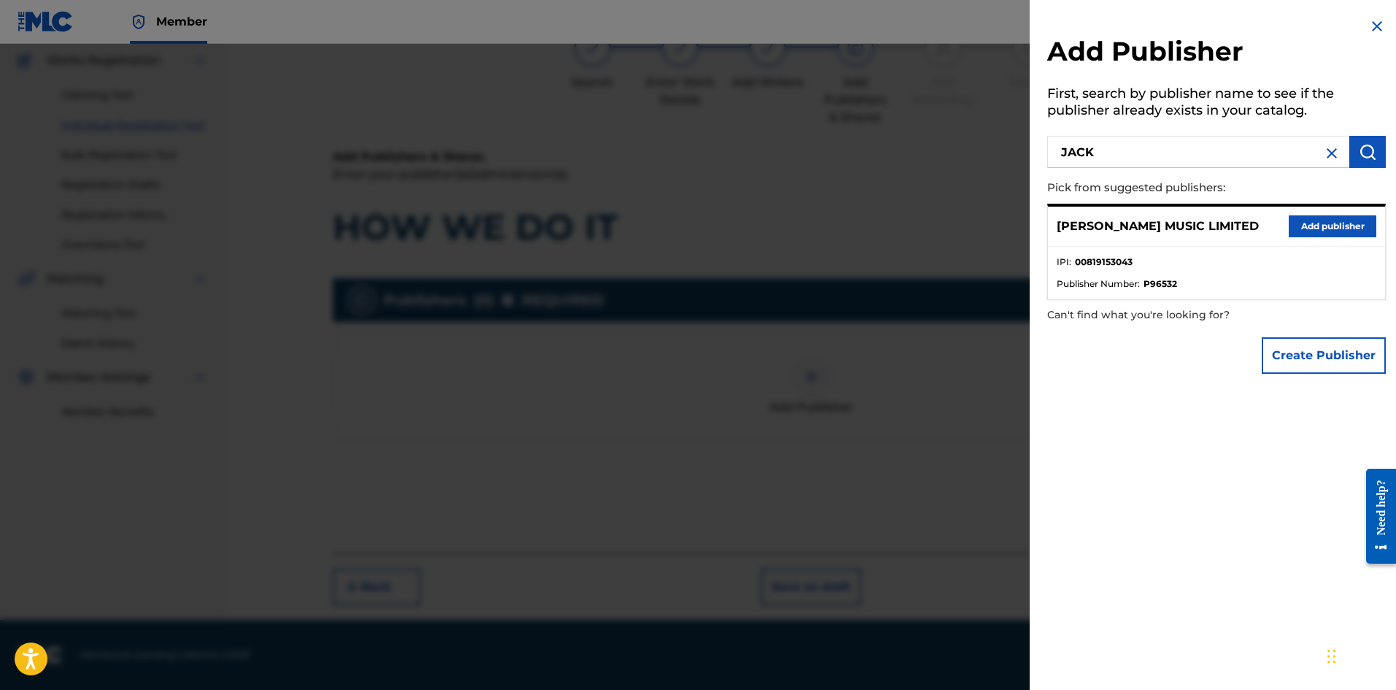
click at [1330, 226] on button "Add publisher" at bounding box center [1333, 226] width 88 height 22
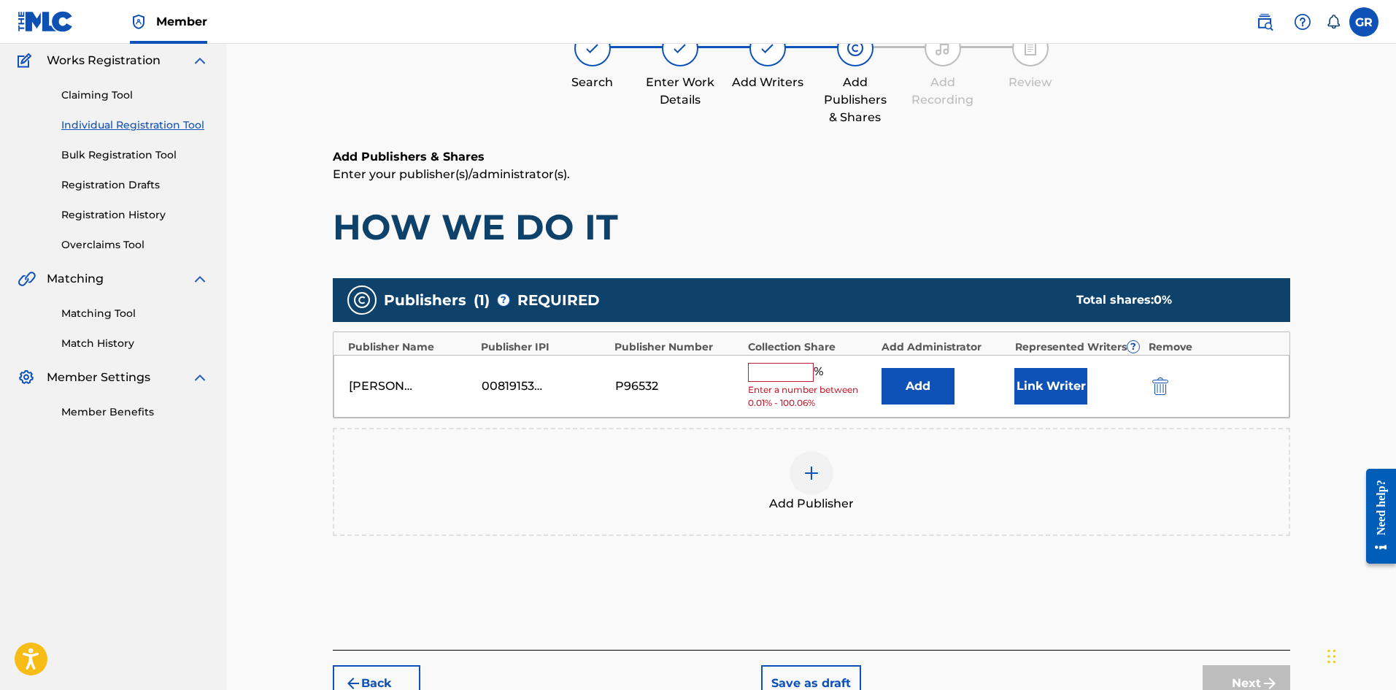
click at [916, 379] on button "Add" at bounding box center [918, 386] width 73 height 36
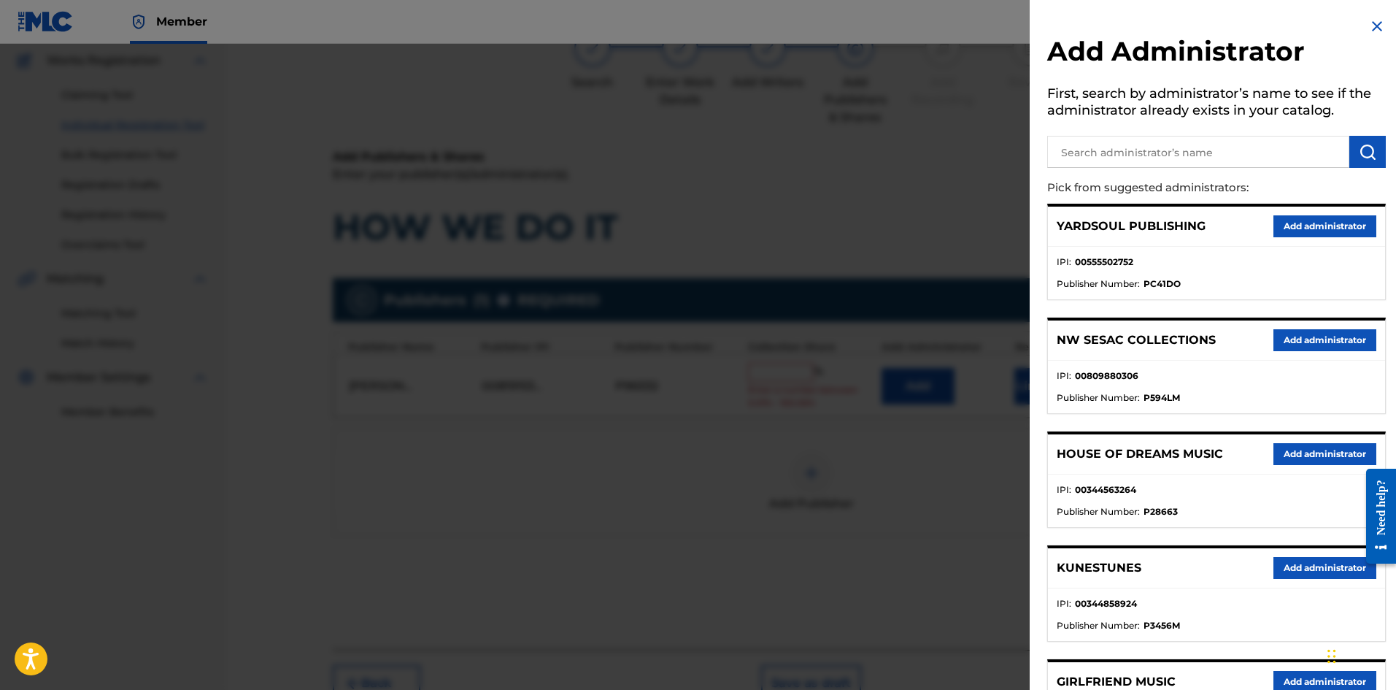
click at [1119, 147] on input "text" at bounding box center [1198, 152] width 302 height 32
type input "NW COLL"
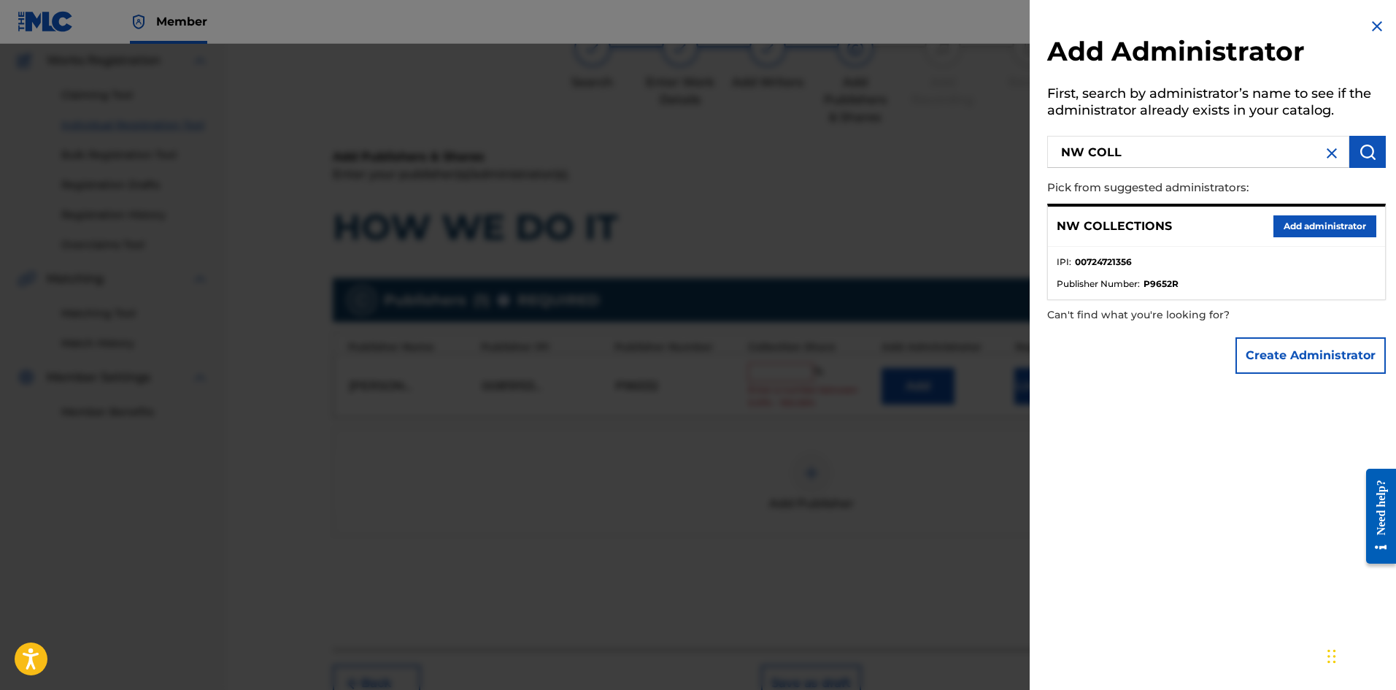
click at [1300, 224] on button "Add administrator" at bounding box center [1324, 226] width 103 height 22
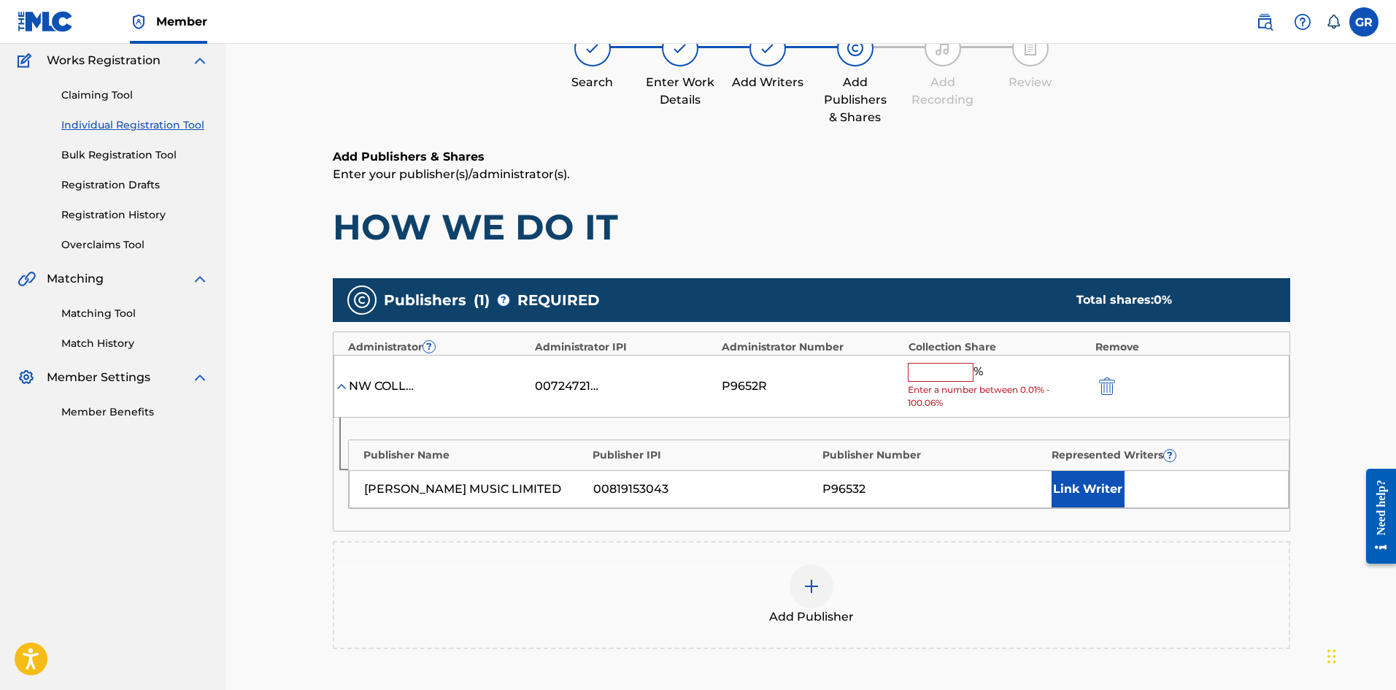
click at [933, 365] on input "text" at bounding box center [941, 372] width 66 height 19
type input "50"
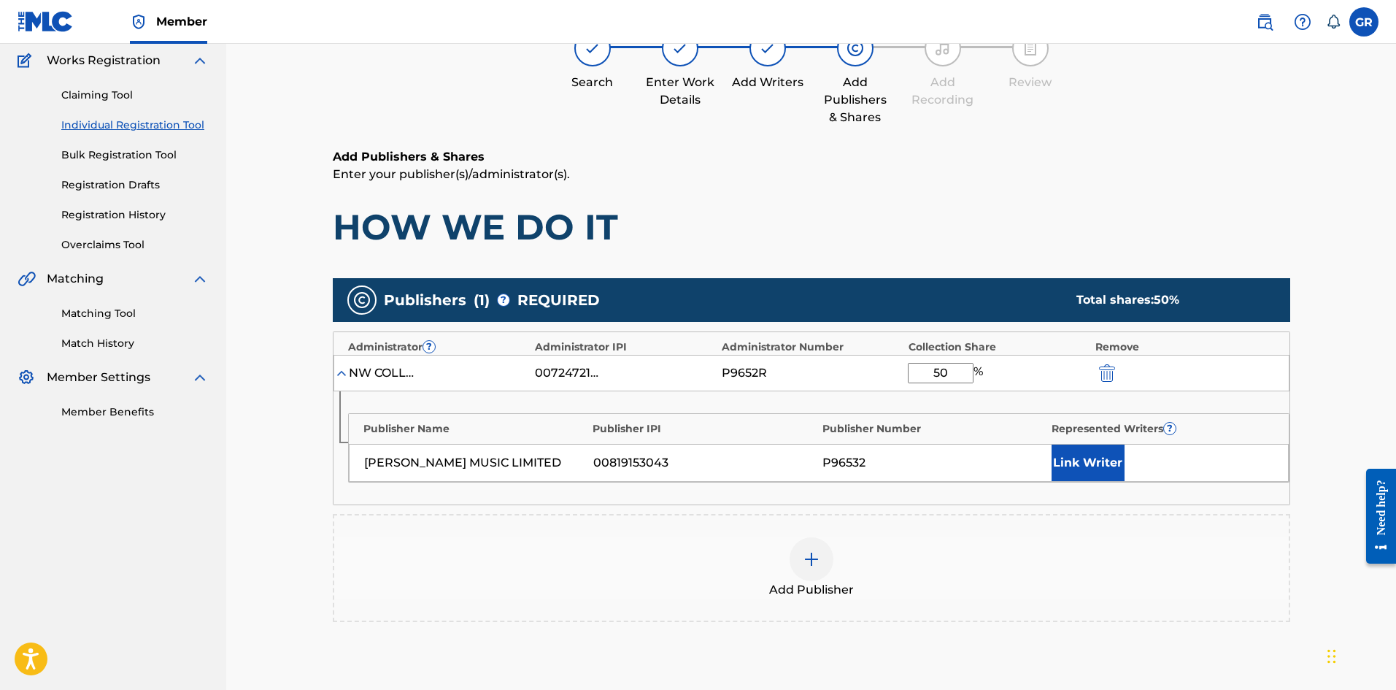
click at [1093, 459] on button "Link Writer" at bounding box center [1088, 462] width 73 height 36
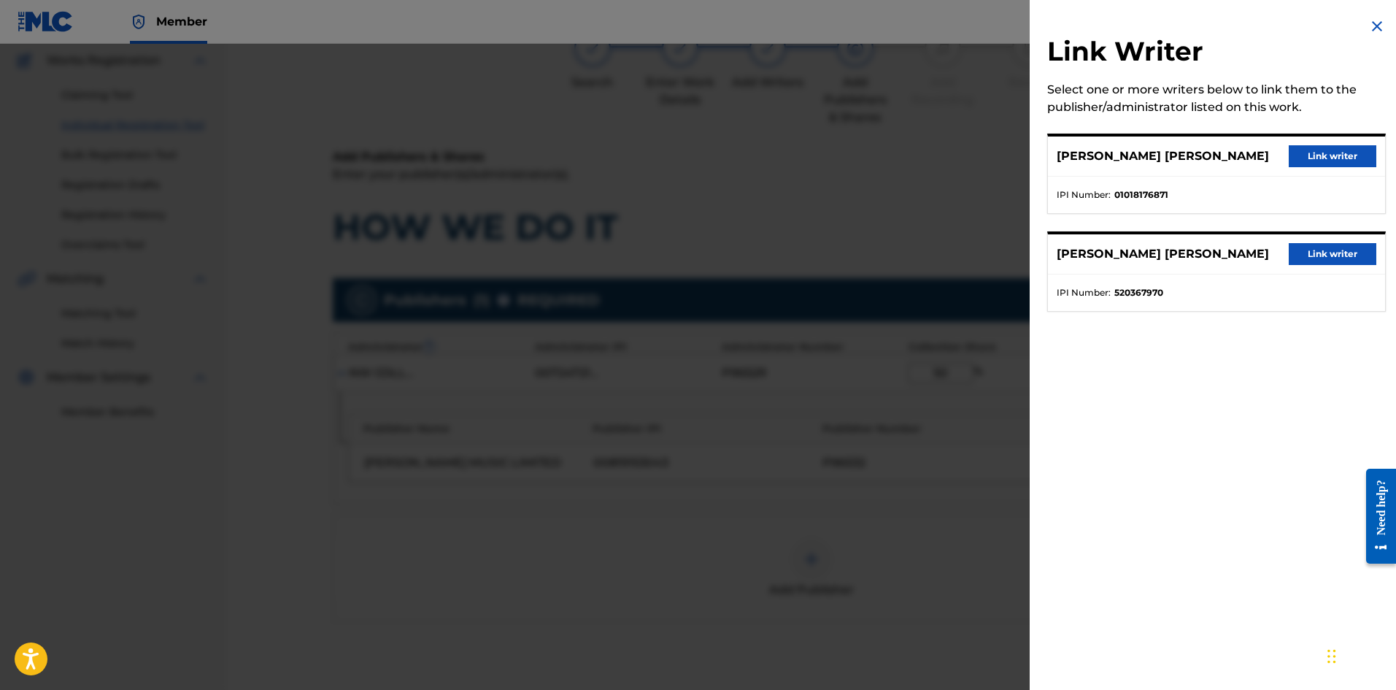
click at [1340, 252] on button "Link writer" at bounding box center [1333, 254] width 88 height 22
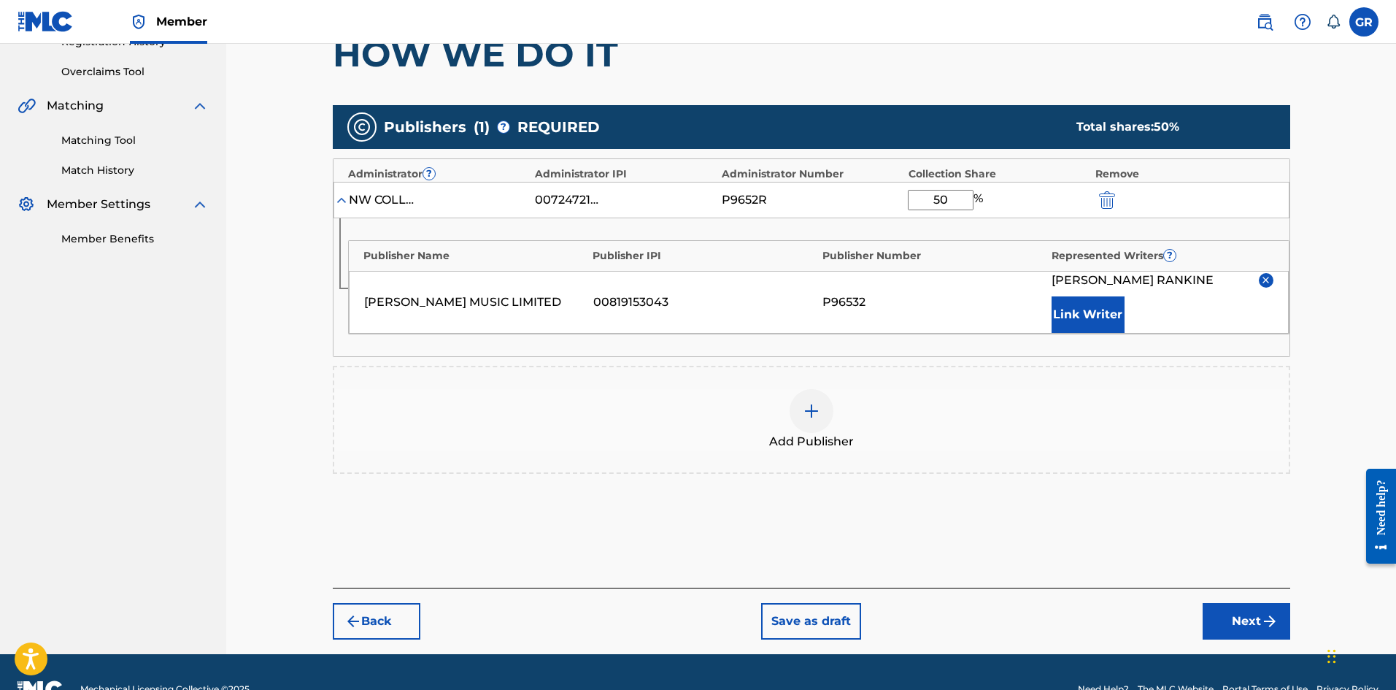
scroll to position [327, 0]
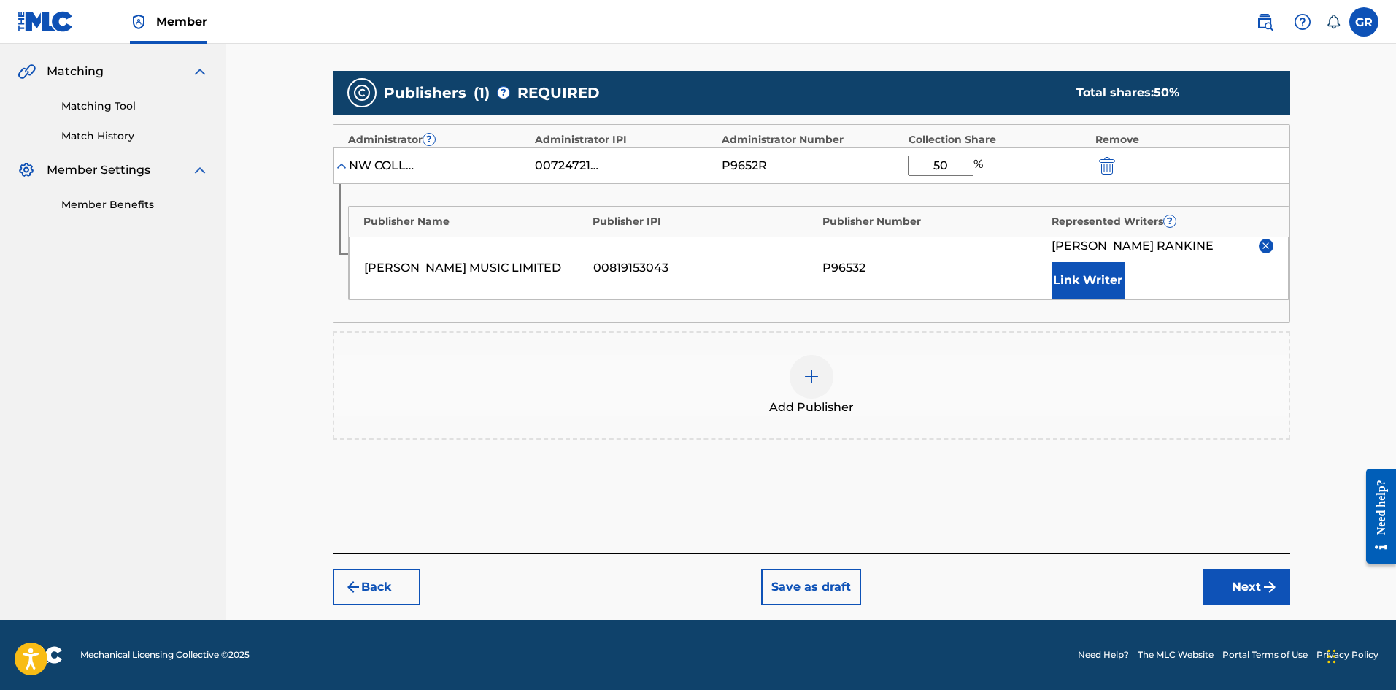
click at [1245, 585] on button "Next" at bounding box center [1247, 587] width 88 height 36
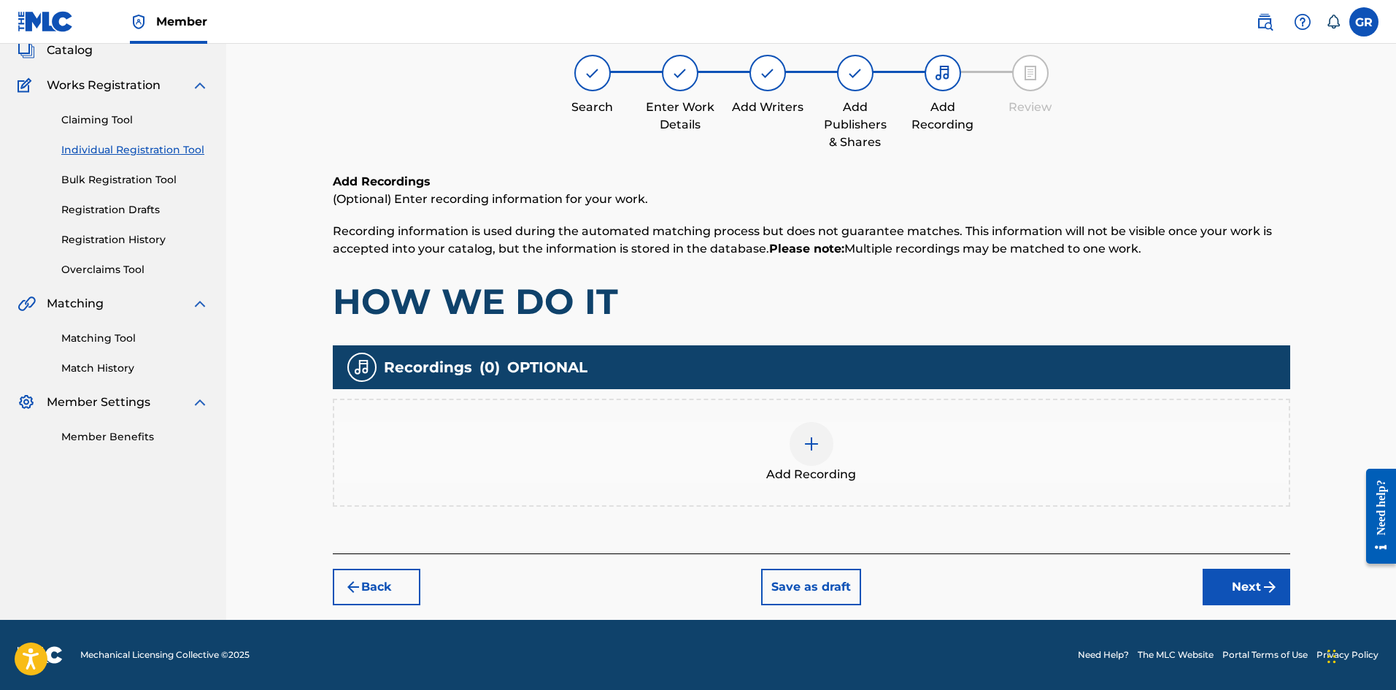
scroll to position [66, 0]
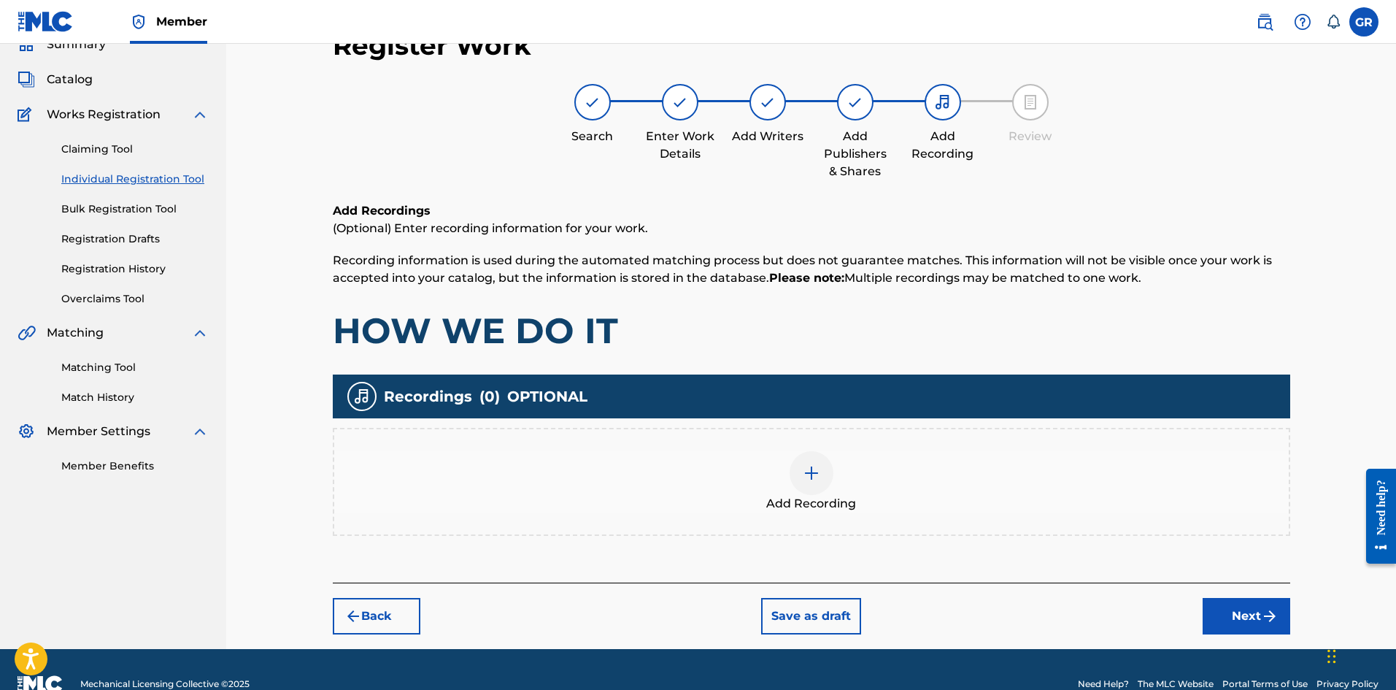
click at [814, 475] on img at bounding box center [812, 473] width 18 height 18
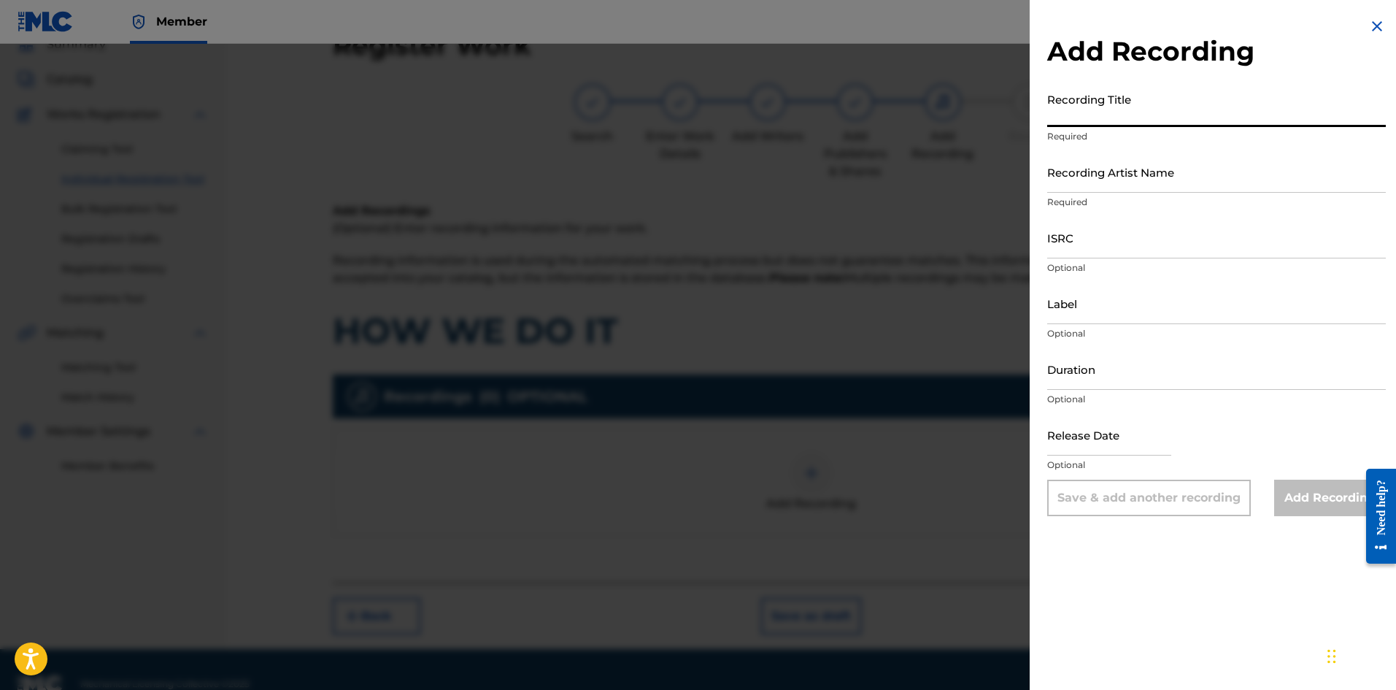
click at [1083, 112] on input "Recording Title" at bounding box center [1216, 106] width 339 height 42
paste input "HOW WE DO IT"
type input "HOW WE DO IT"
click at [1099, 236] on input "ISRC" at bounding box center [1216, 238] width 339 height 42
paste input "USM732200915"
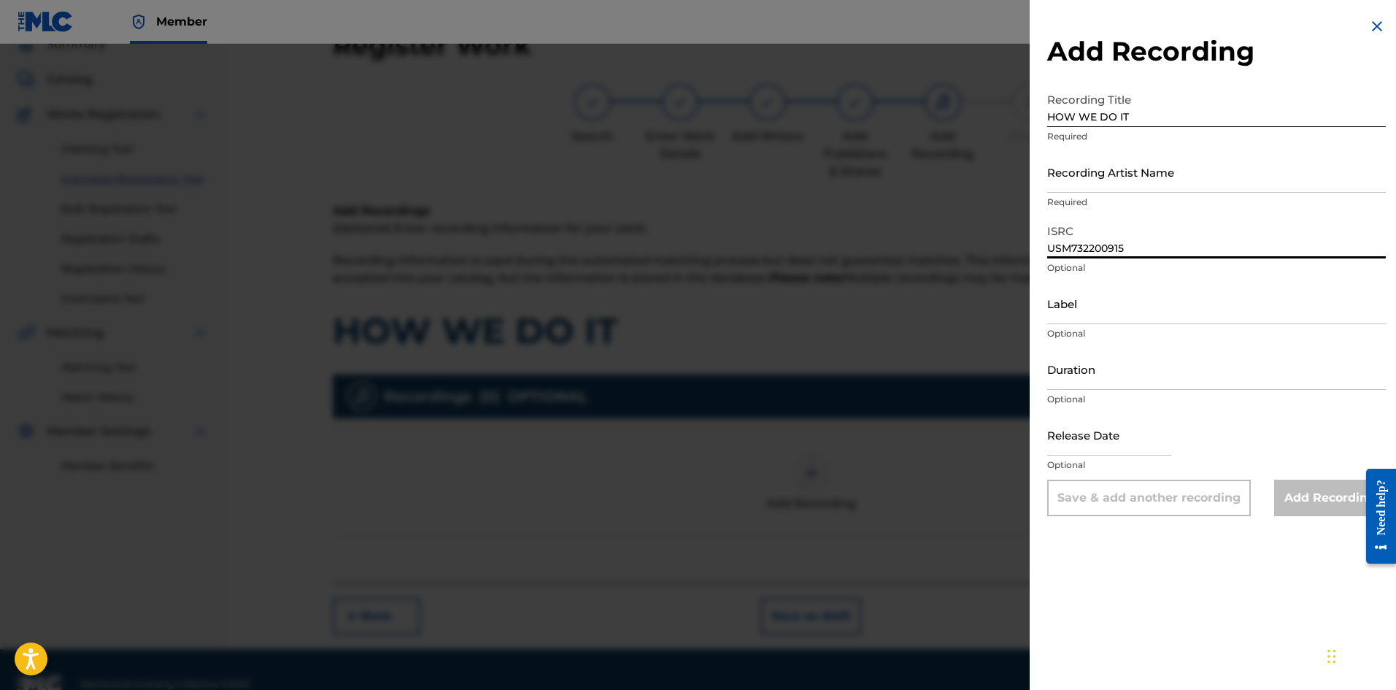
type input "USM732200915"
click at [1105, 177] on input "Recording Artist Name" at bounding box center [1216, 172] width 339 height 42
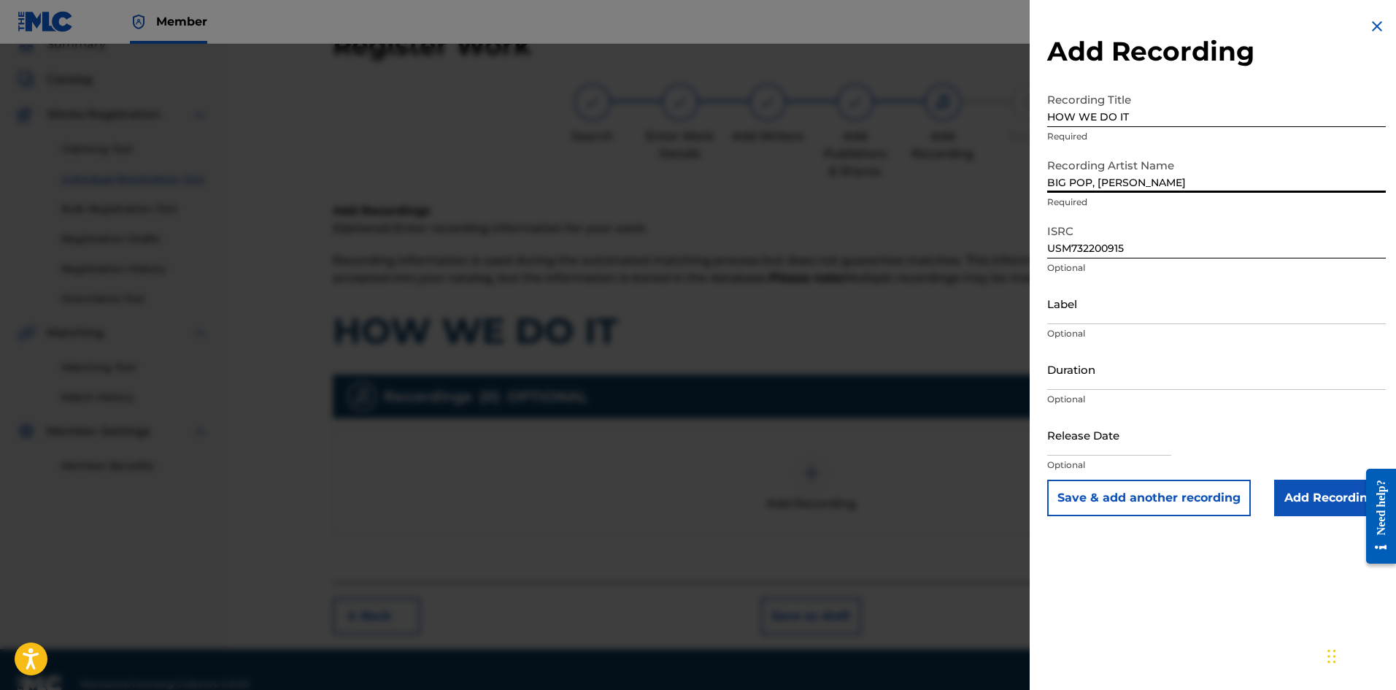
type input "BIG POP, [PERSON_NAME]"
click at [1308, 498] on input "Add Recording" at bounding box center [1330, 497] width 112 height 36
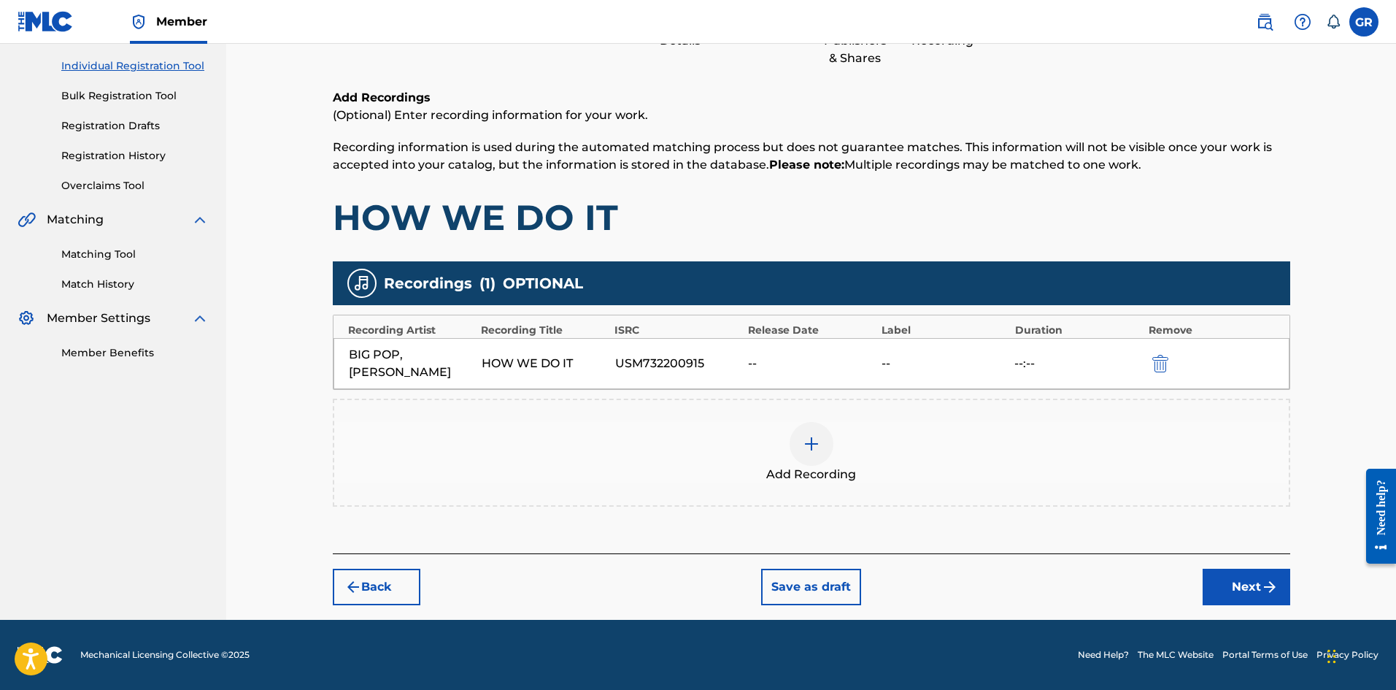
click at [1238, 589] on button "Next" at bounding box center [1247, 587] width 88 height 36
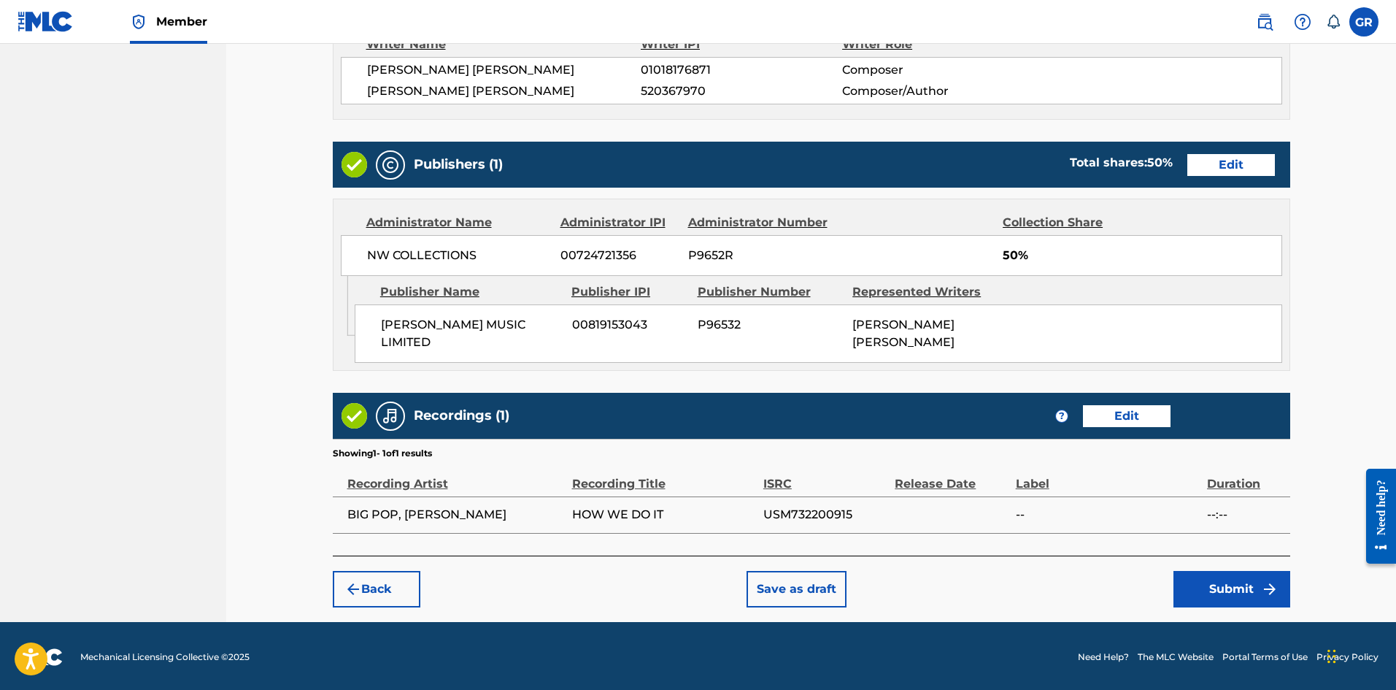
scroll to position [664, 0]
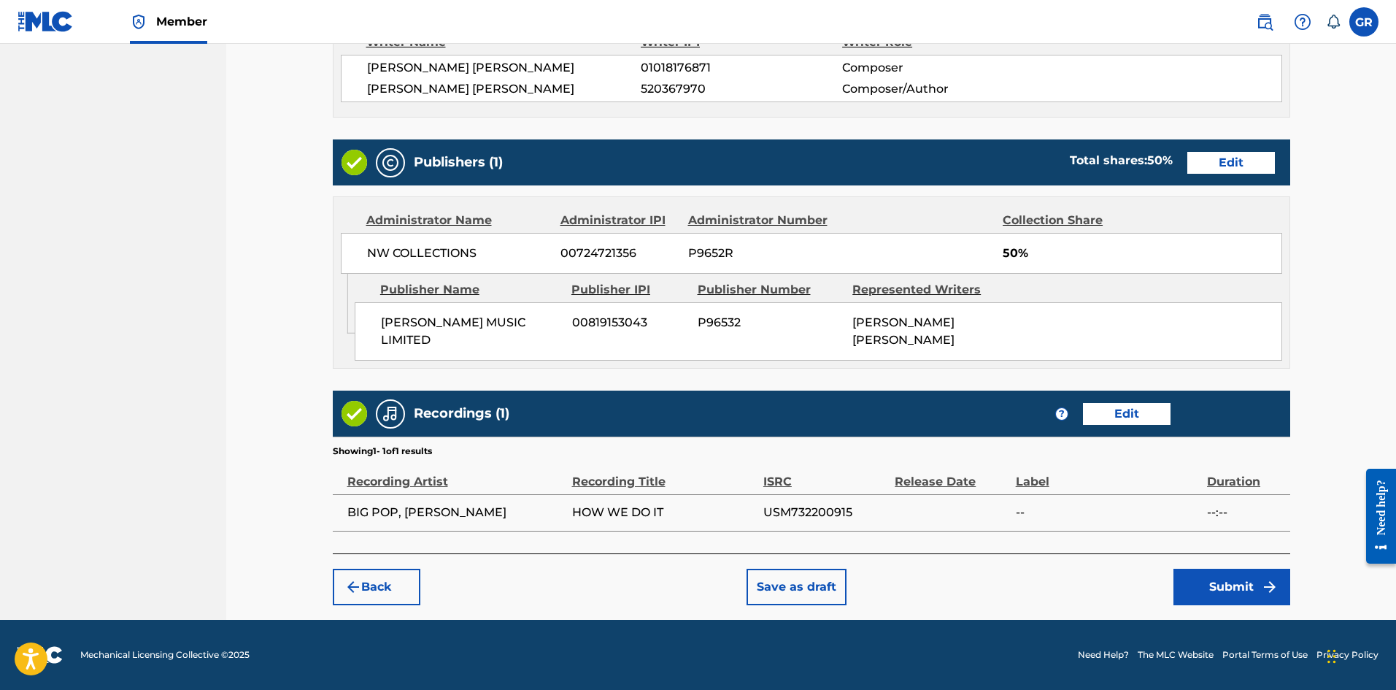
click at [1236, 586] on button "Submit" at bounding box center [1231, 587] width 117 height 36
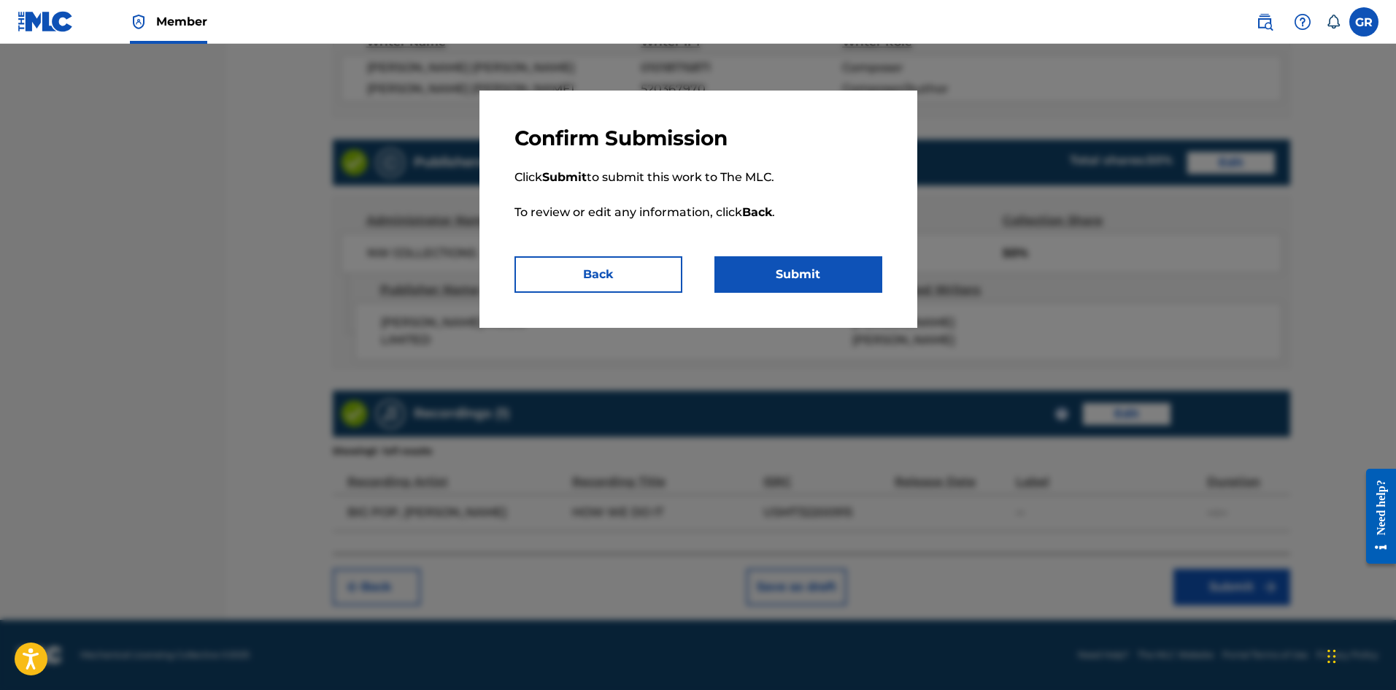
click at [802, 265] on button "Submit" at bounding box center [798, 274] width 168 height 36
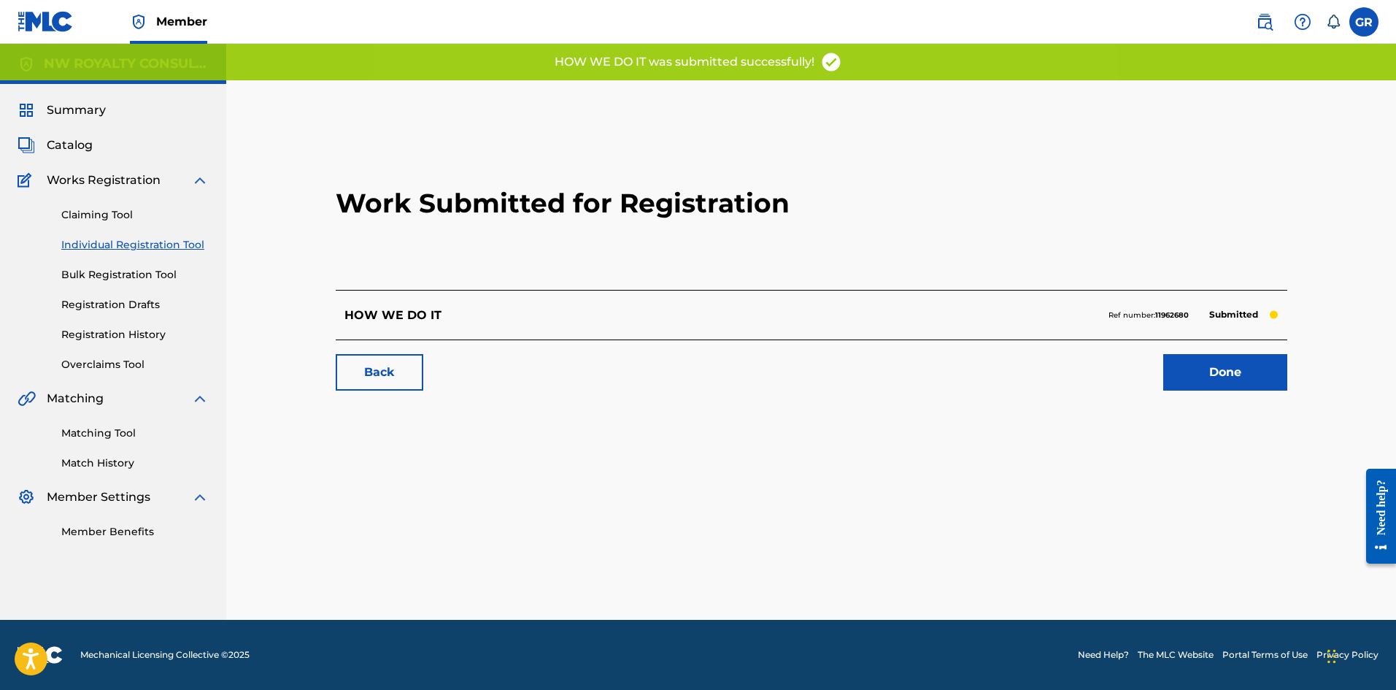
click at [1233, 384] on link "Done" at bounding box center [1225, 372] width 124 height 36
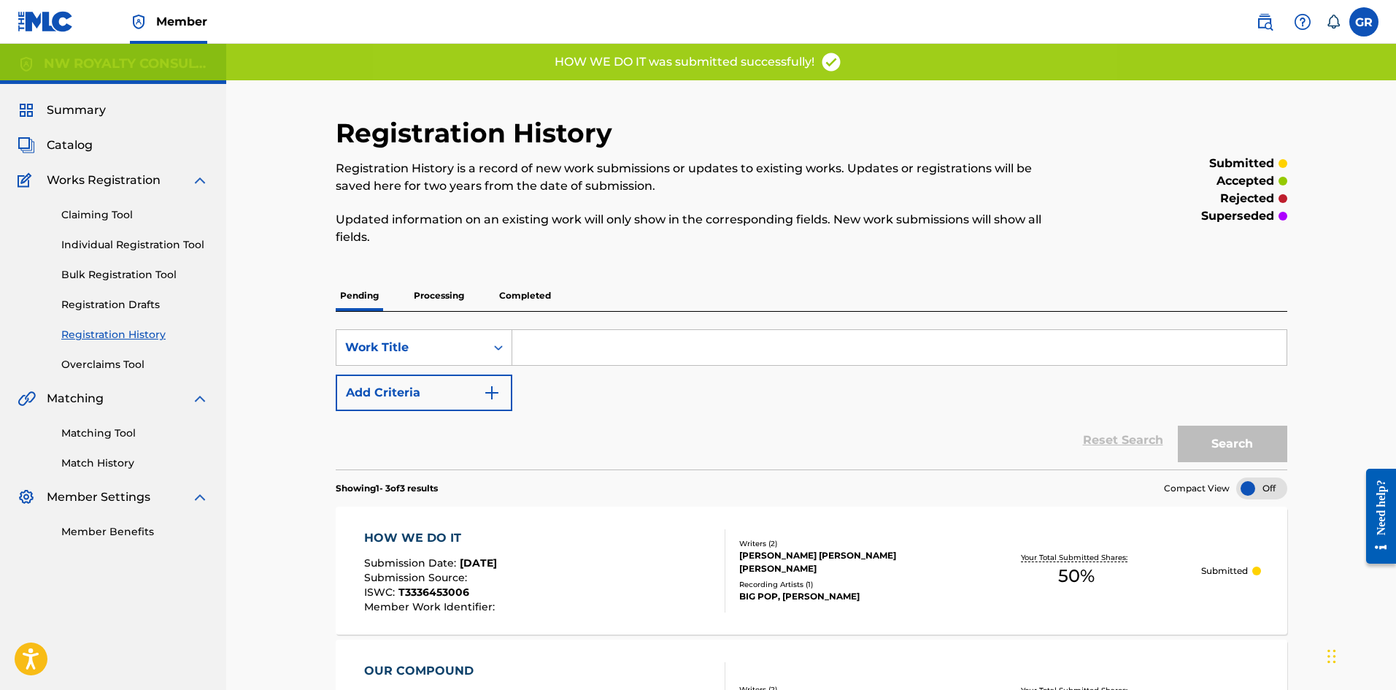
click at [105, 431] on link "Matching Tool" at bounding box center [134, 432] width 147 height 15
